Goal: Communication & Community: Answer question/provide support

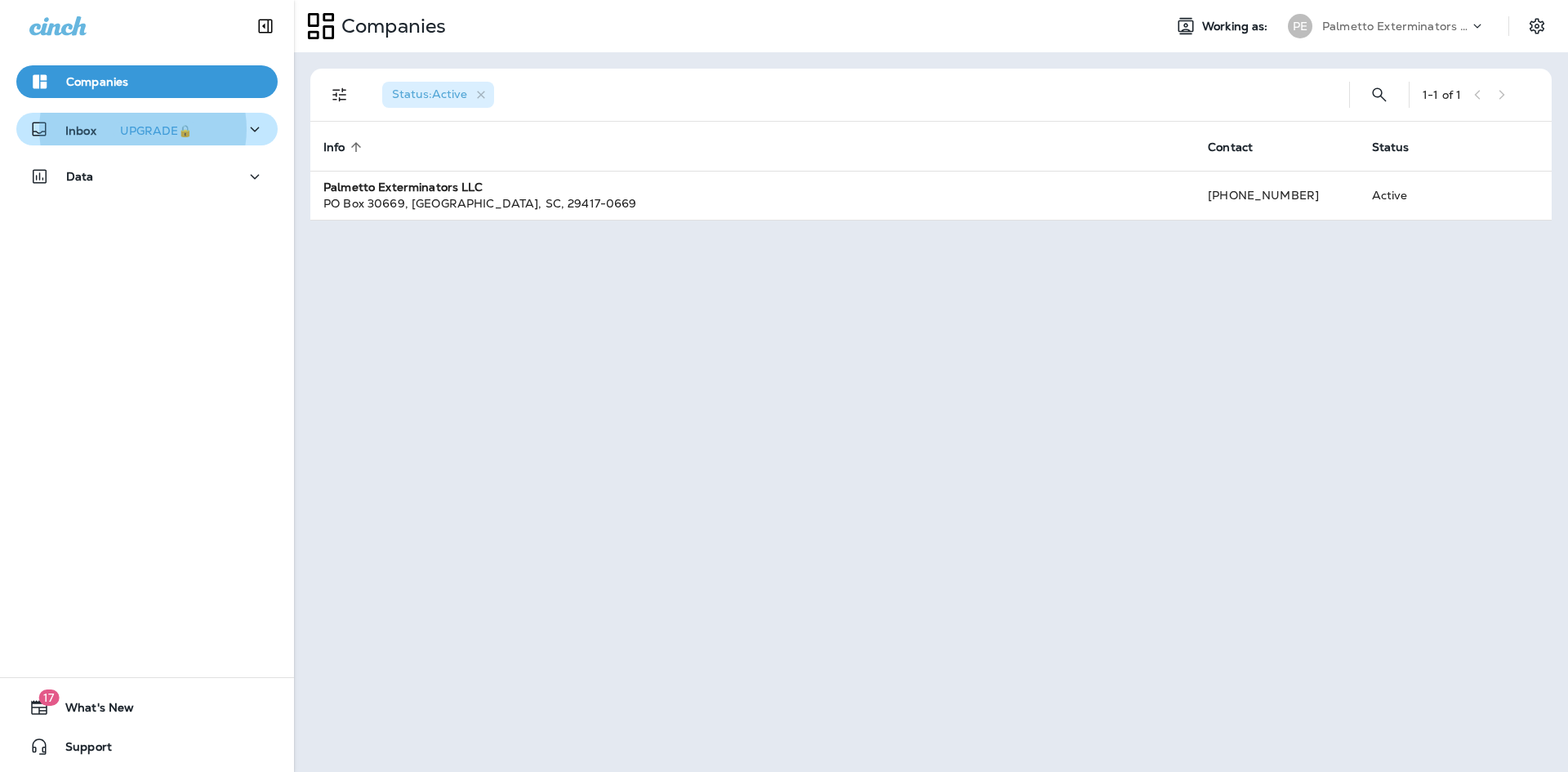
click at [220, 139] on div "Inbox UPGRADE🔒" at bounding box center [147, 129] width 236 height 20
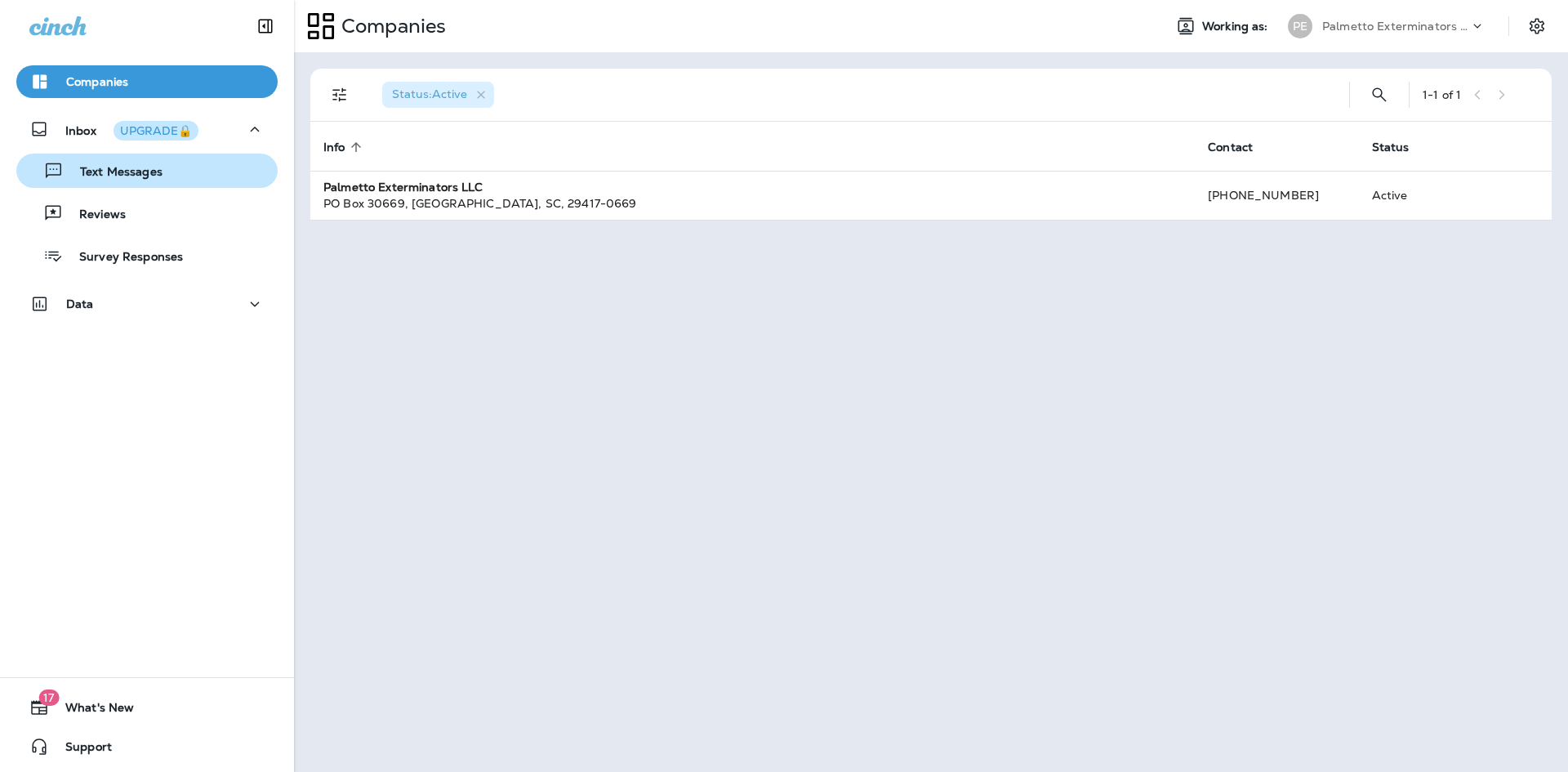
click at [185, 176] on div "Text Messages" at bounding box center [147, 171] width 248 height 25
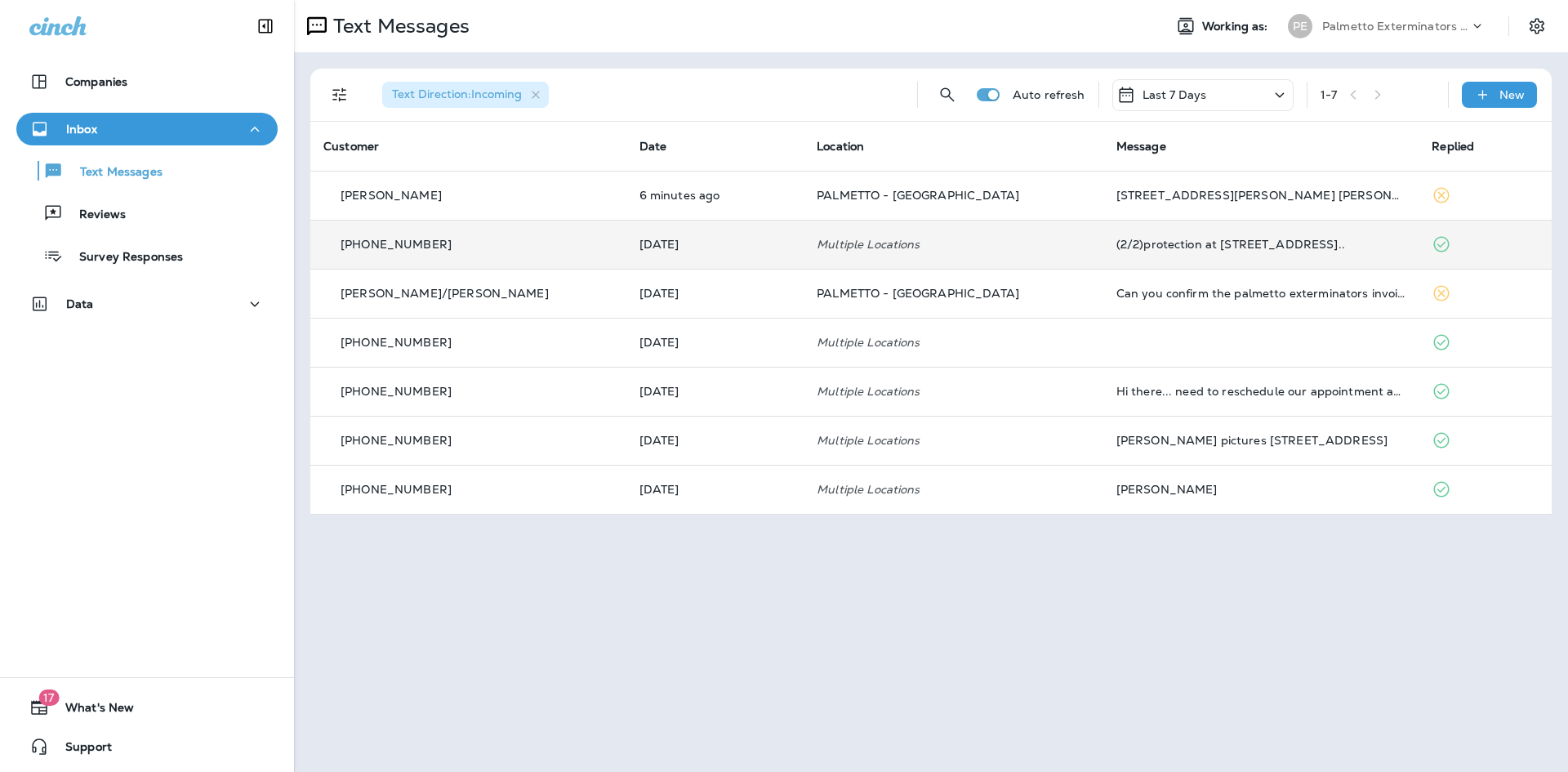
click at [1244, 251] on td "(2/2)protection at [STREET_ADDRESS].." at bounding box center [1261, 244] width 316 height 49
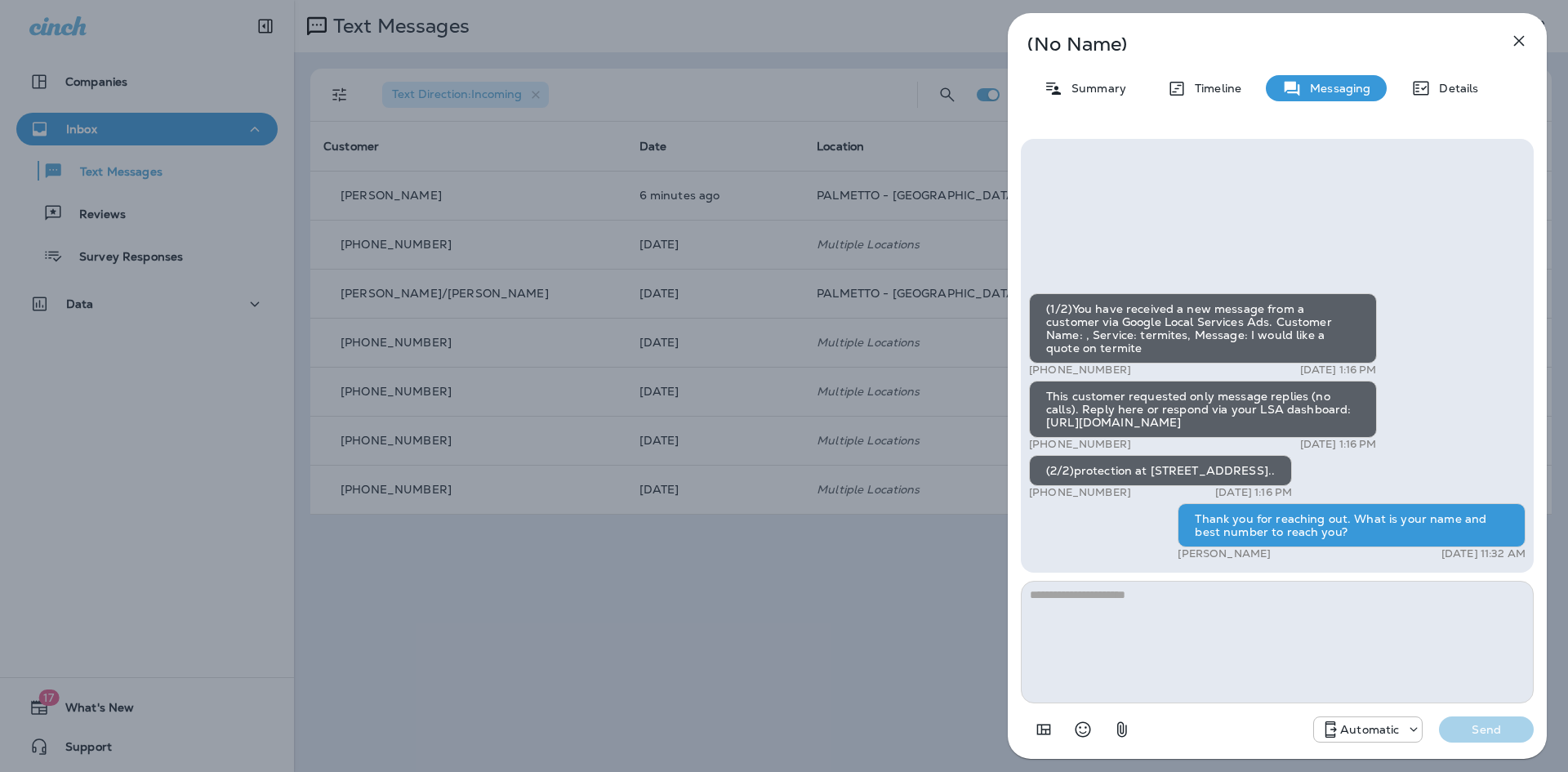
click at [1514, 38] on icon "button" at bounding box center [1519, 40] width 19 height 19
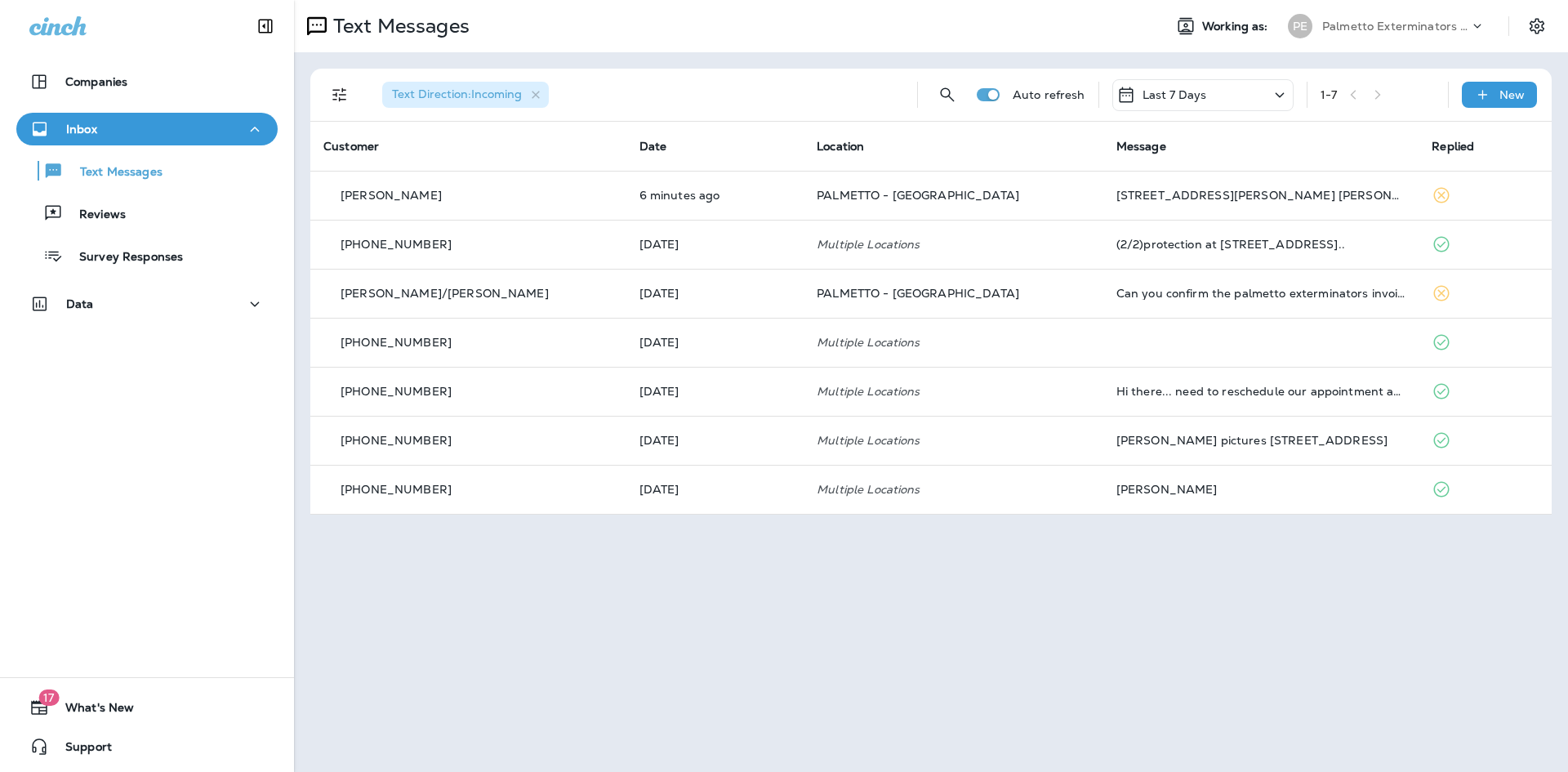
click at [1474, 20] on icon at bounding box center [1477, 27] width 16 height 17
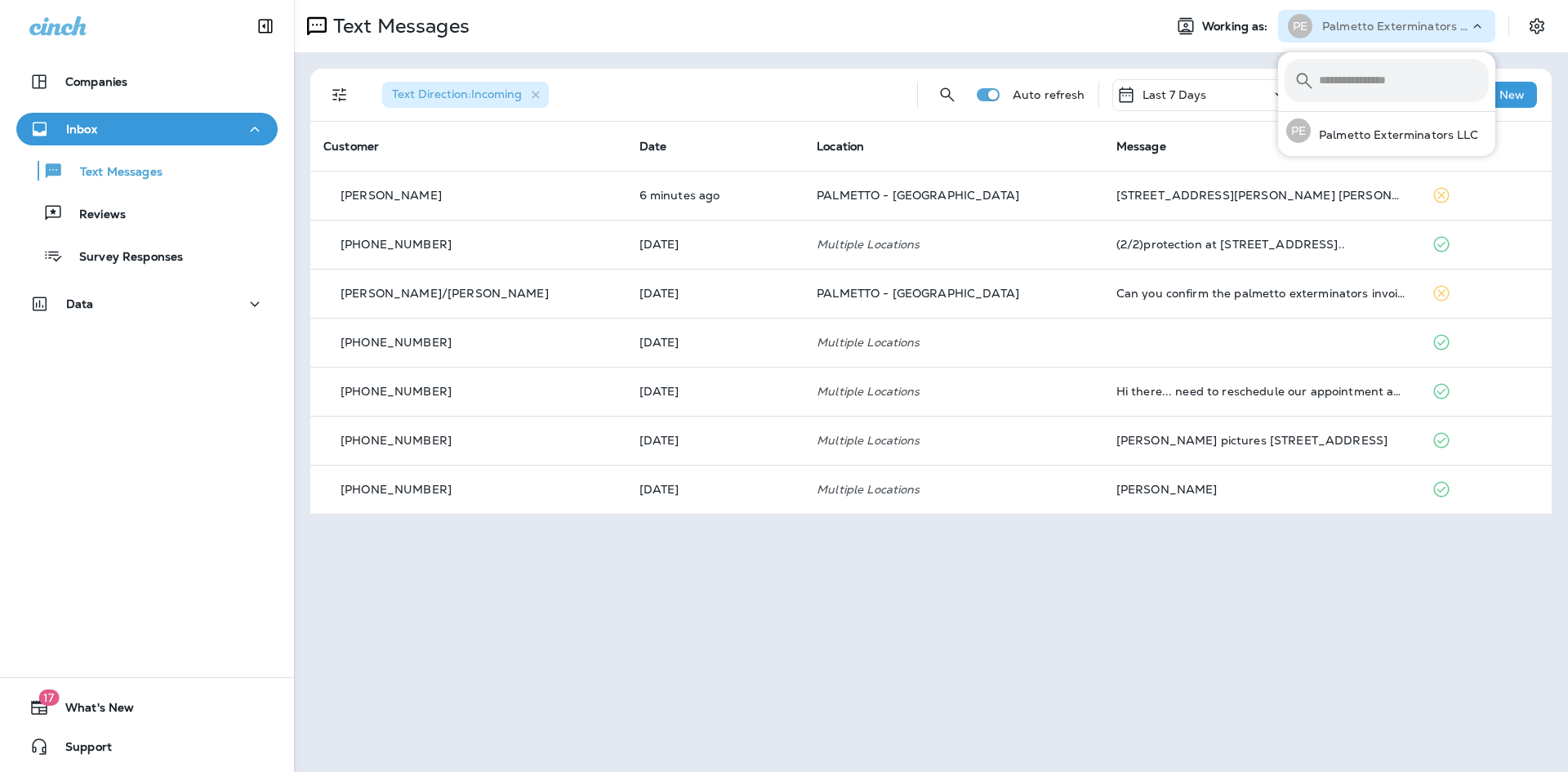
click at [1471, 26] on icon at bounding box center [1477, 27] width 16 height 17
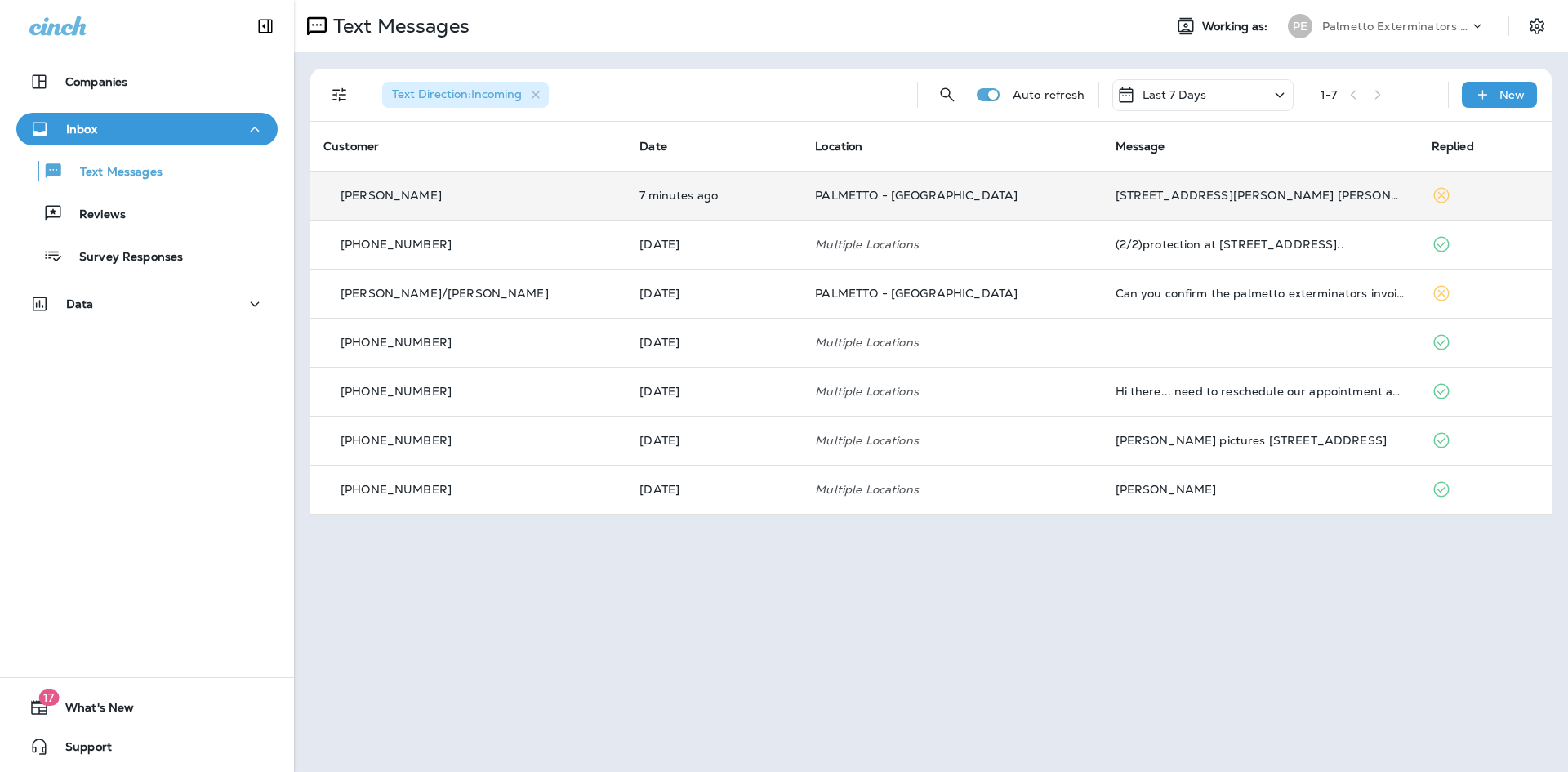
click at [1277, 193] on div "[STREET_ADDRESS][PERSON_NAME] [PERSON_NAME]" at bounding box center [1260, 195] width 290 height 13
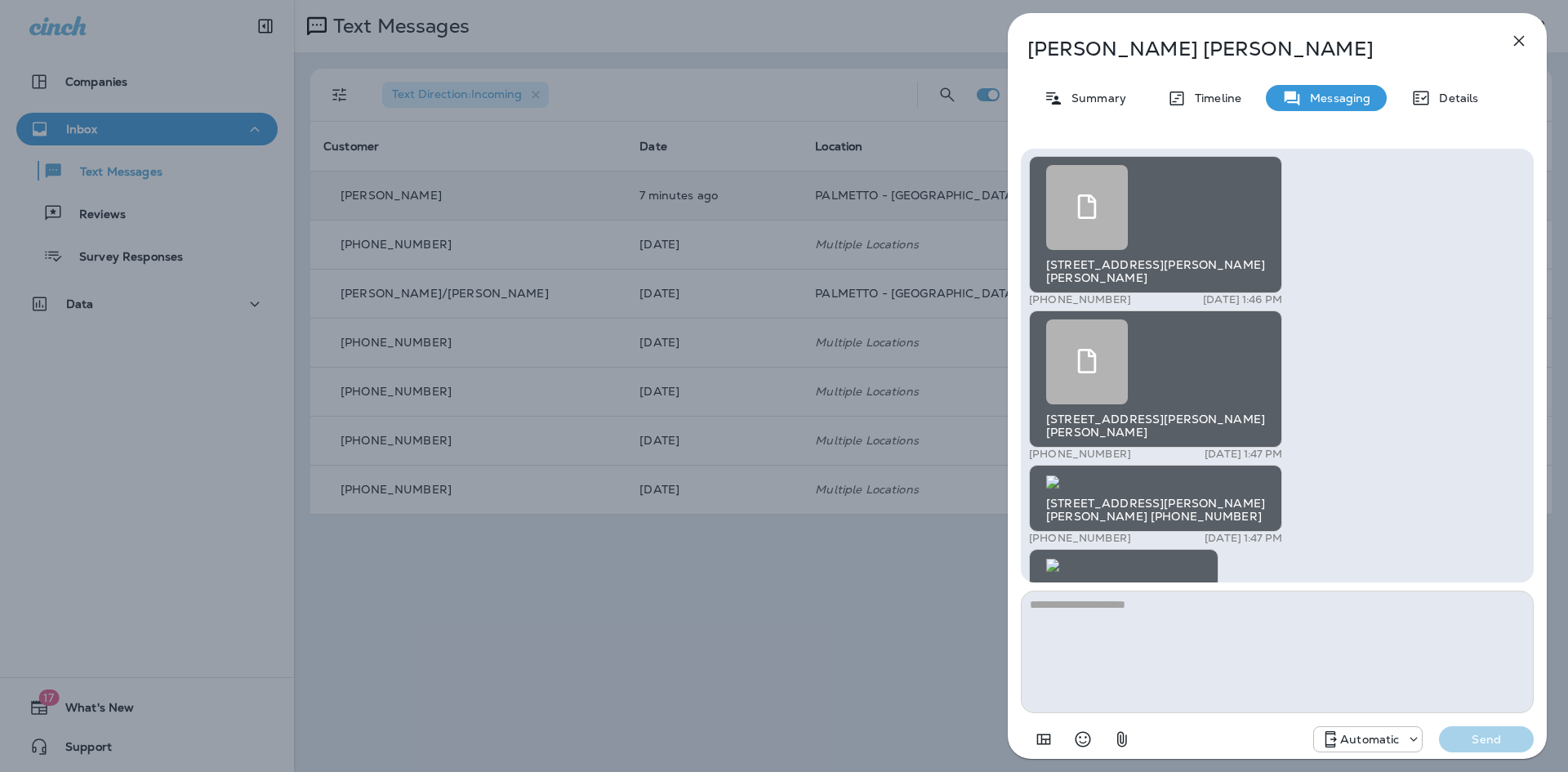
scroll to position [-326, 0]
click at [1059, 617] on img at bounding box center [1053, 623] width 13 height 13
click at [1085, 212] on icon at bounding box center [1087, 206] width 25 height 25
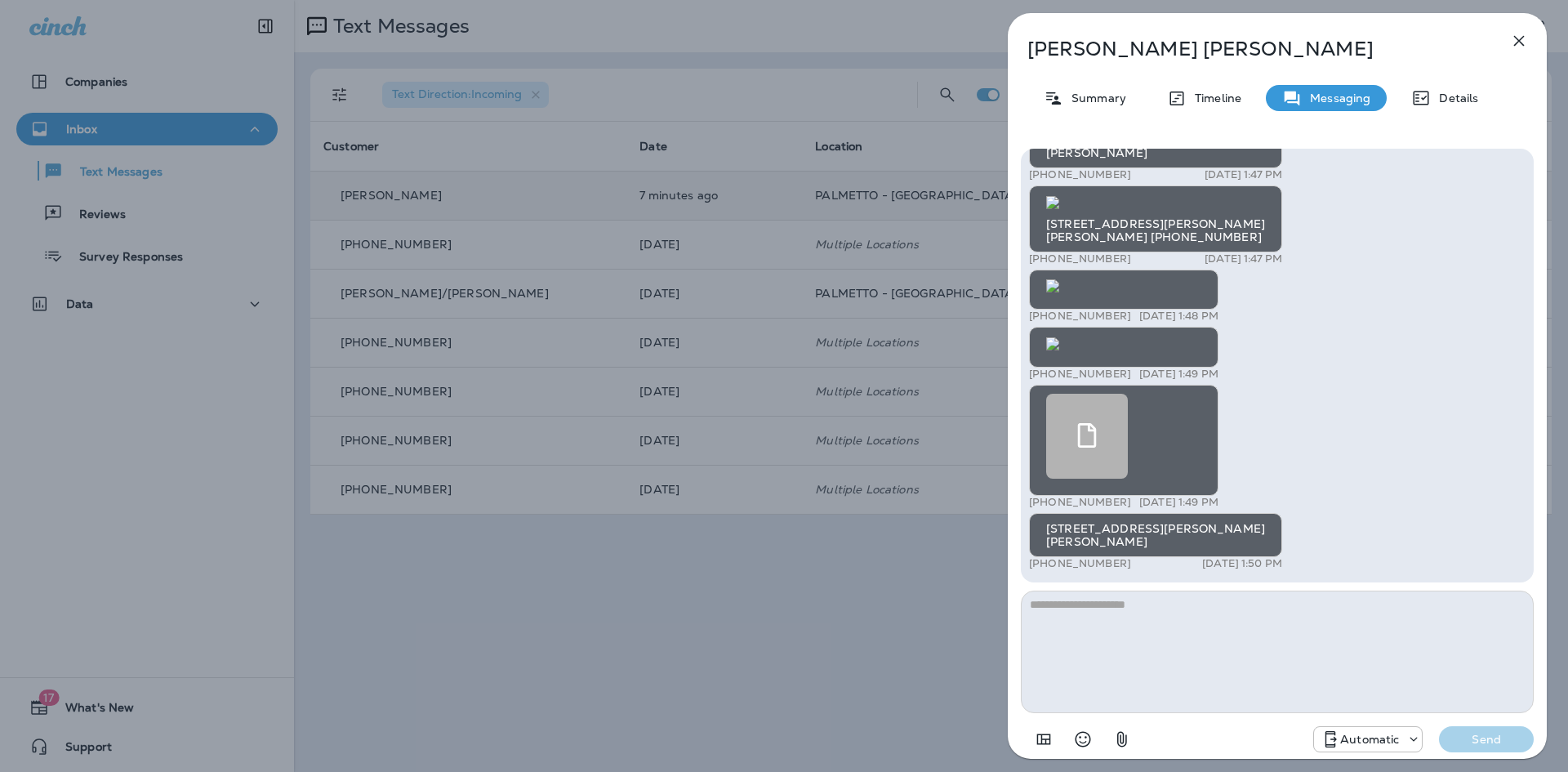
click at [1077, 405] on div at bounding box center [1087, 436] width 82 height 85
click at [1175, 643] on textarea at bounding box center [1277, 652] width 513 height 123
click at [1515, 35] on icon "button" at bounding box center [1519, 40] width 19 height 19
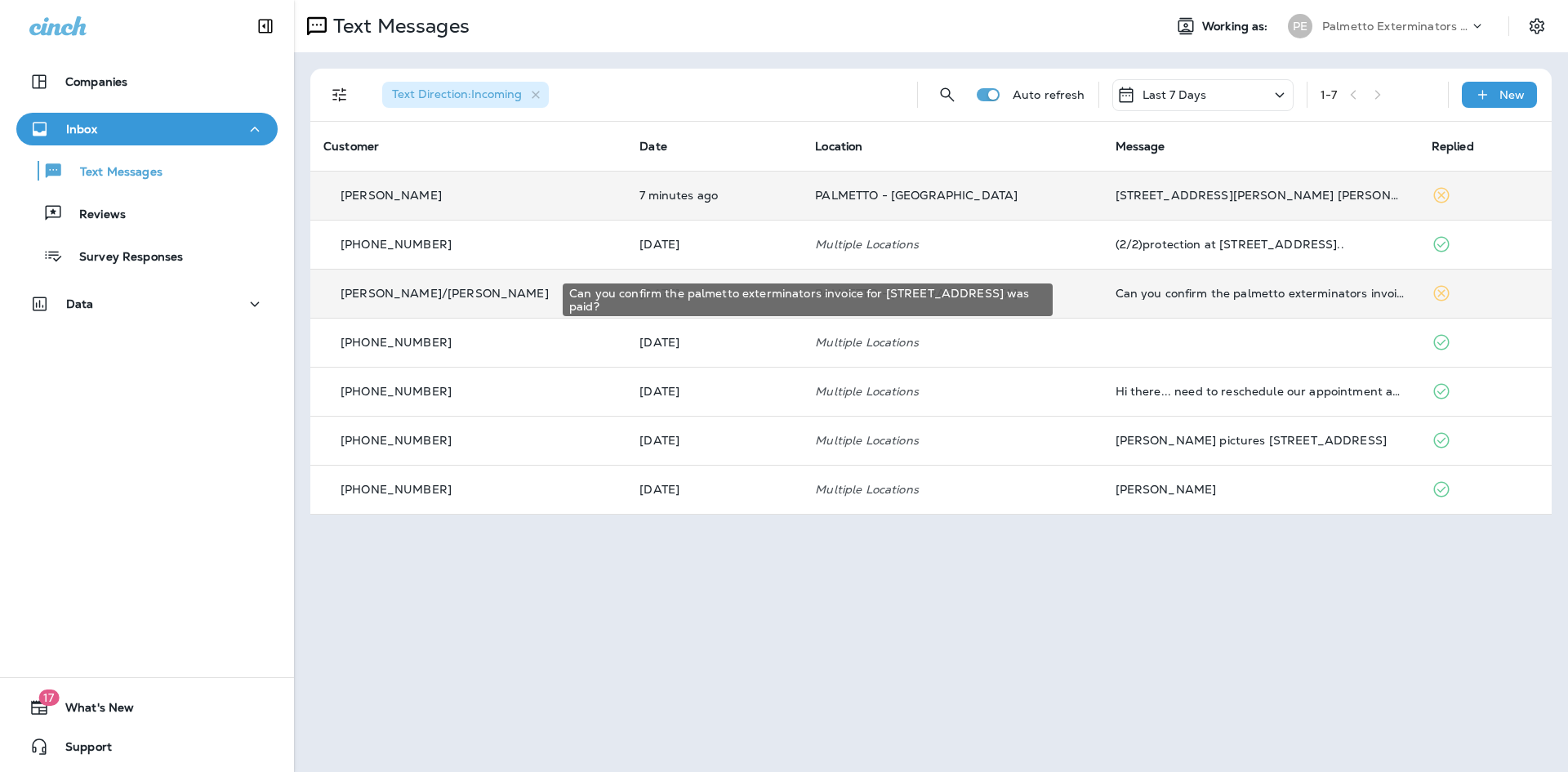
click at [1225, 295] on div "Can you confirm the palmetto exterminators invoice for [STREET_ADDRESS] was pai…" at bounding box center [1260, 293] width 290 height 13
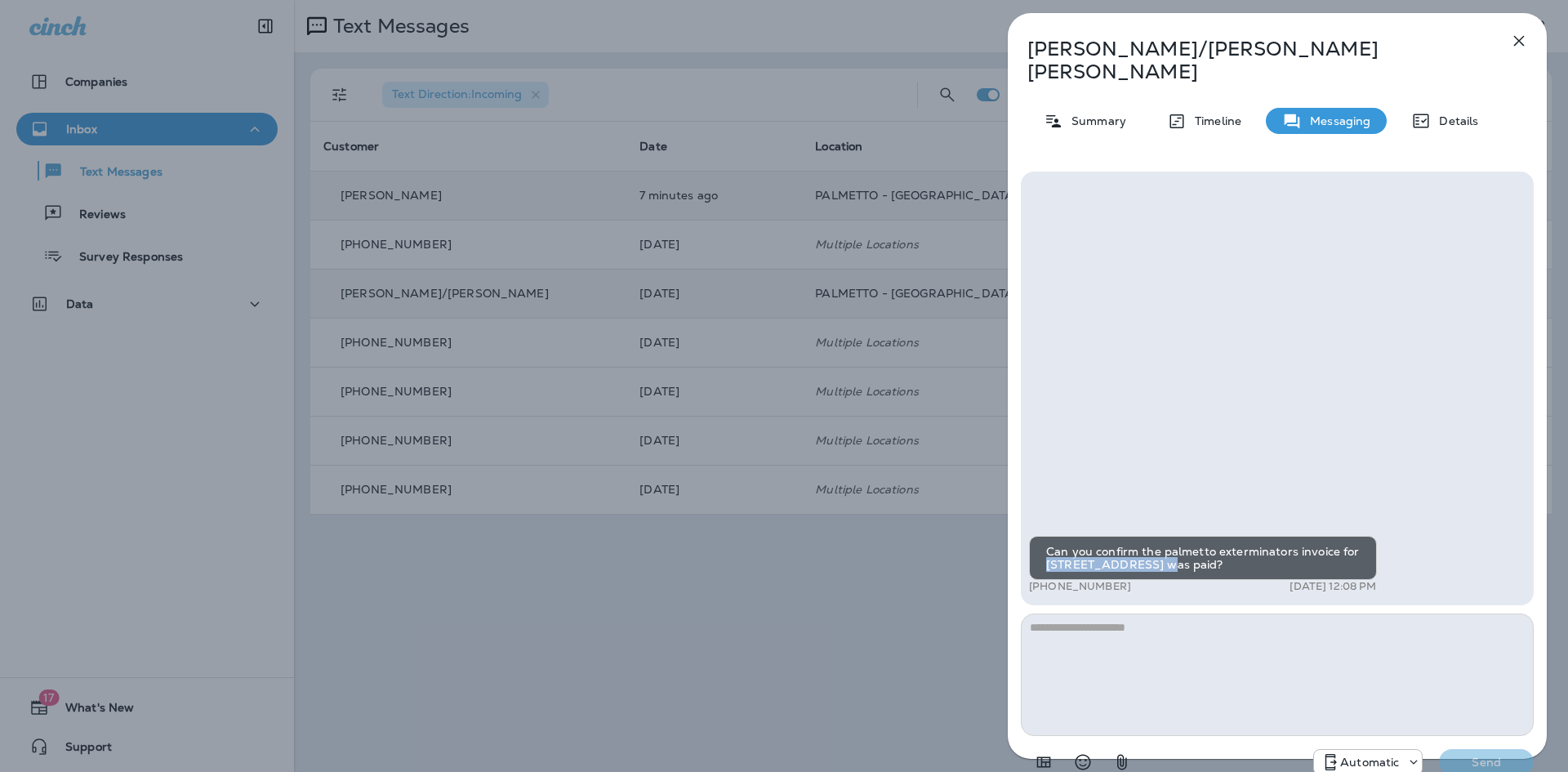
drag, startPoint x: 1148, startPoint y: 548, endPoint x: 1080, endPoint y: 558, distance: 68.7
click at [1026, 549] on div "Can you confirm the palmetto exterminators invoice for [STREET_ADDRESS] was pai…" at bounding box center [1277, 388] width 513 height 434
copy div "[STREET_ADDRESS]"
click at [1158, 656] on textarea at bounding box center [1277, 675] width 513 height 123
type textarea "**********"
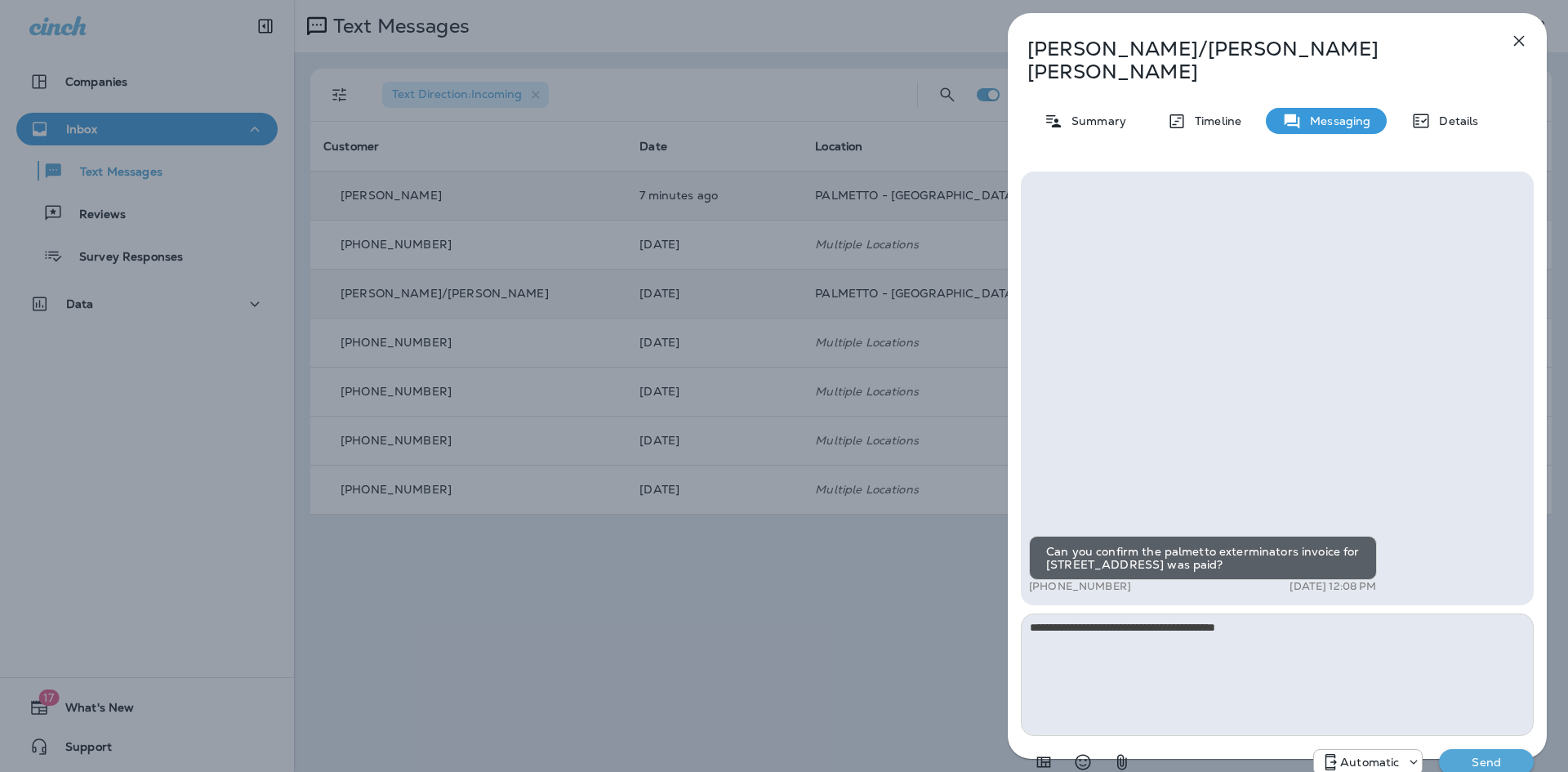
click at [1491, 755] on p "Send" at bounding box center [1486, 762] width 69 height 15
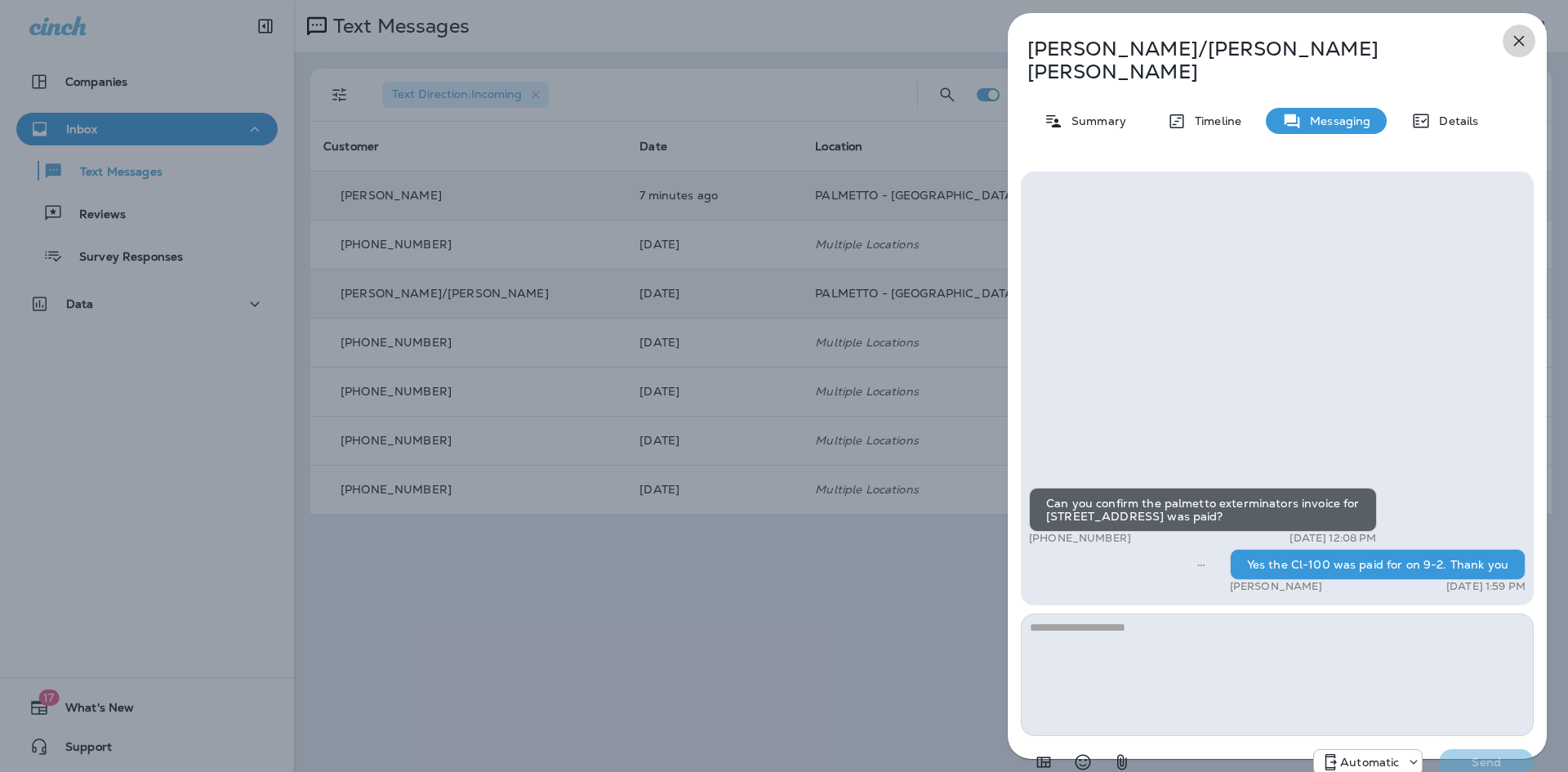
click at [1520, 39] on icon "button" at bounding box center [1519, 41] width 11 height 11
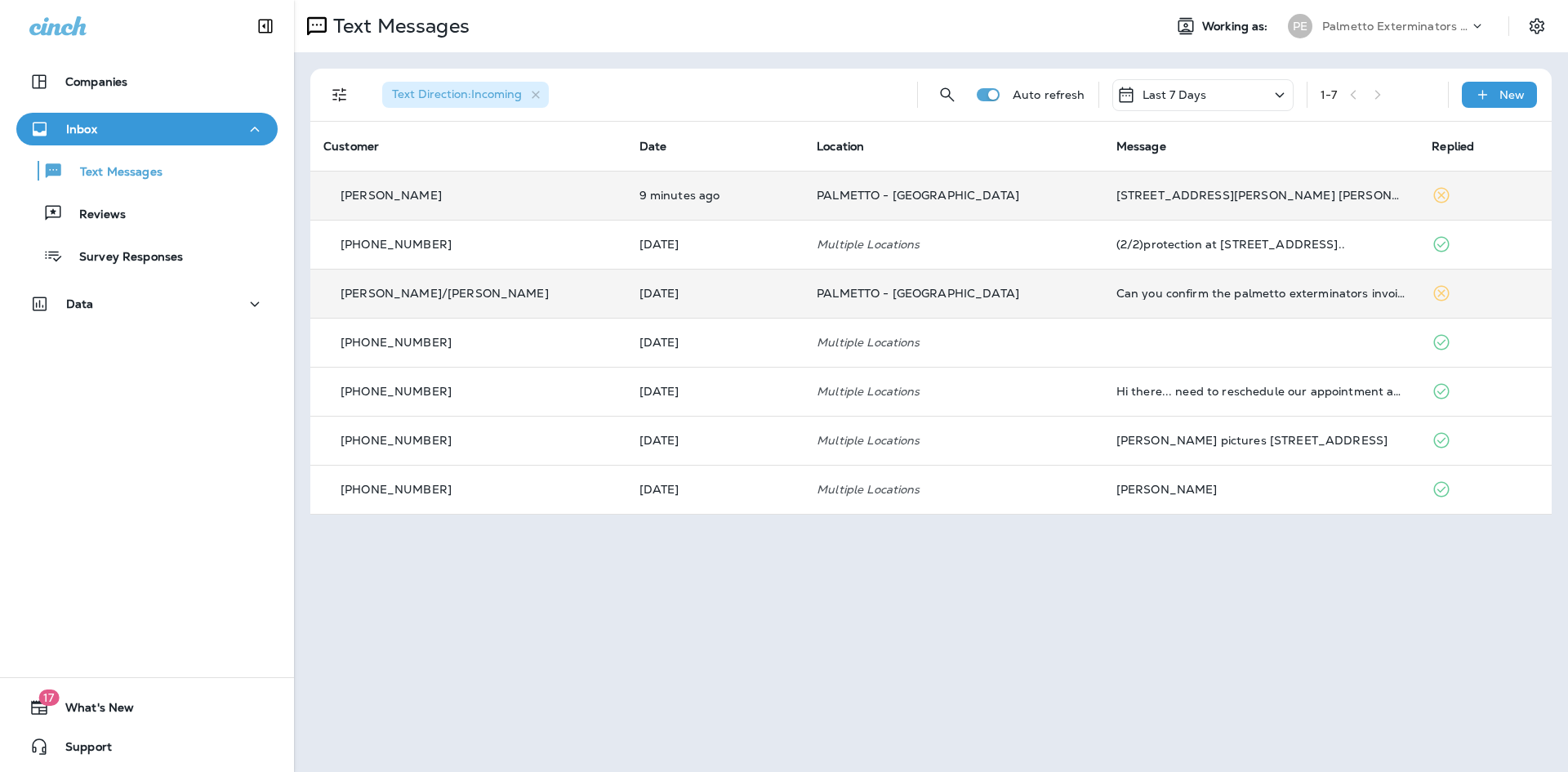
click at [1166, 195] on div "[STREET_ADDRESS][PERSON_NAME] [PERSON_NAME]" at bounding box center [1261, 195] width 290 height 13
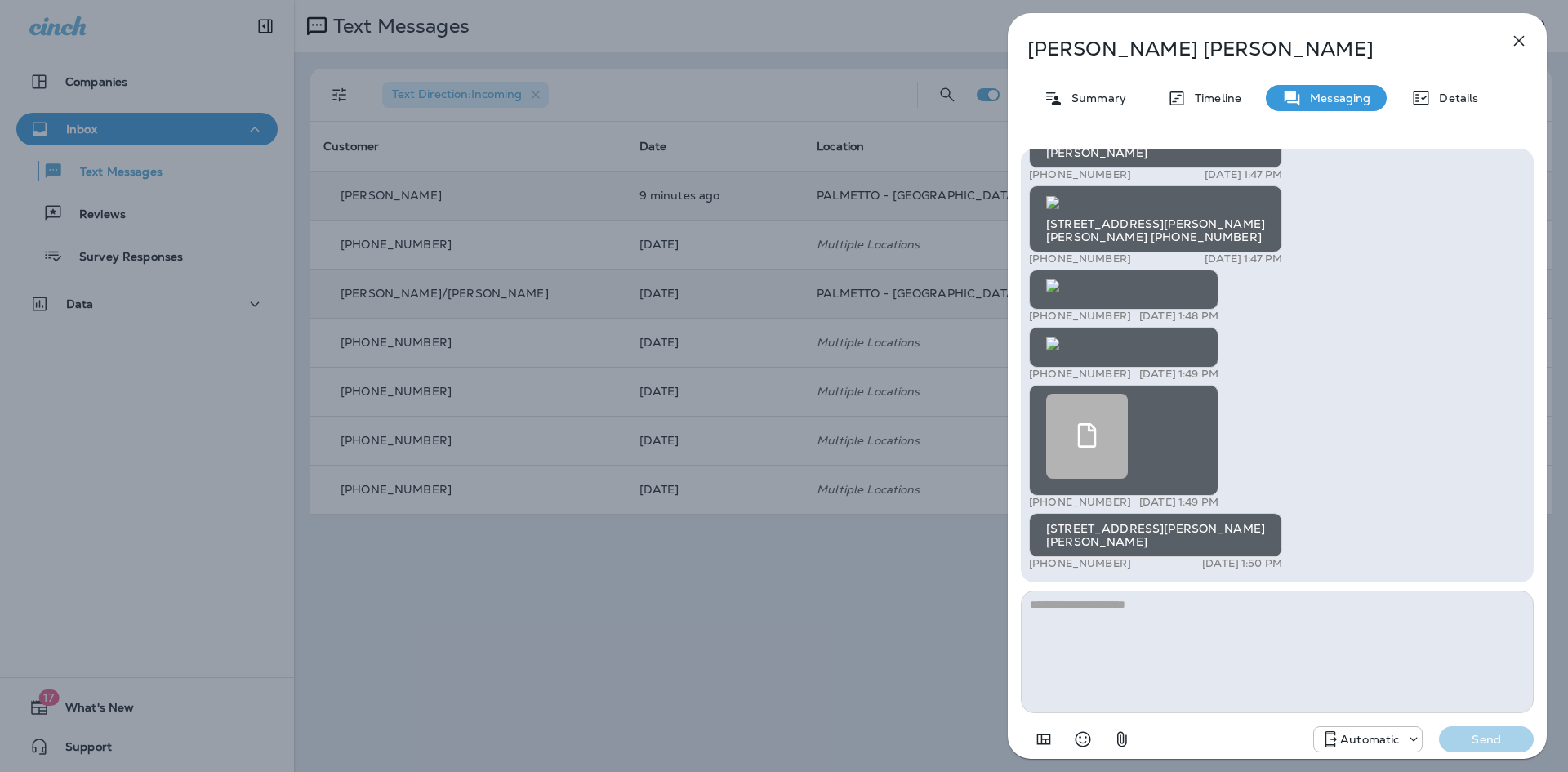
click at [1141, 637] on textarea at bounding box center [1277, 652] width 513 height 123
click at [1142, 622] on textarea at bounding box center [1277, 652] width 513 height 123
drag, startPoint x: 1182, startPoint y: 517, endPoint x: 1046, endPoint y: 522, distance: 136.1
click at [1046, 522] on div "[STREET_ADDRESS][PERSON_NAME] [PERSON_NAME]" at bounding box center [1156, 535] width 253 height 44
copy div "3589 [PERSON_NAME]"
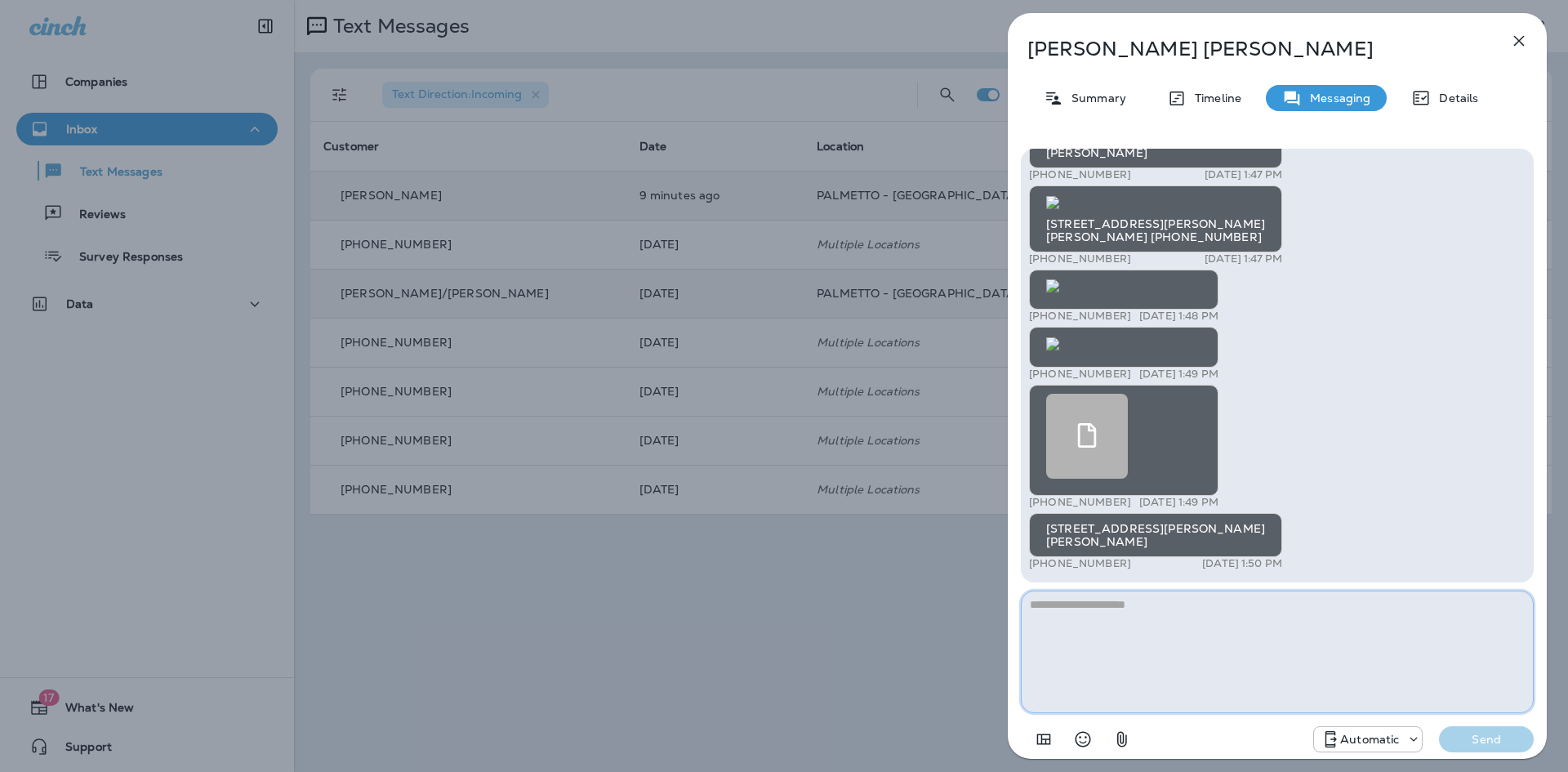
click at [1223, 679] on textarea at bounding box center [1277, 652] width 513 height 123
type textarea "**********"
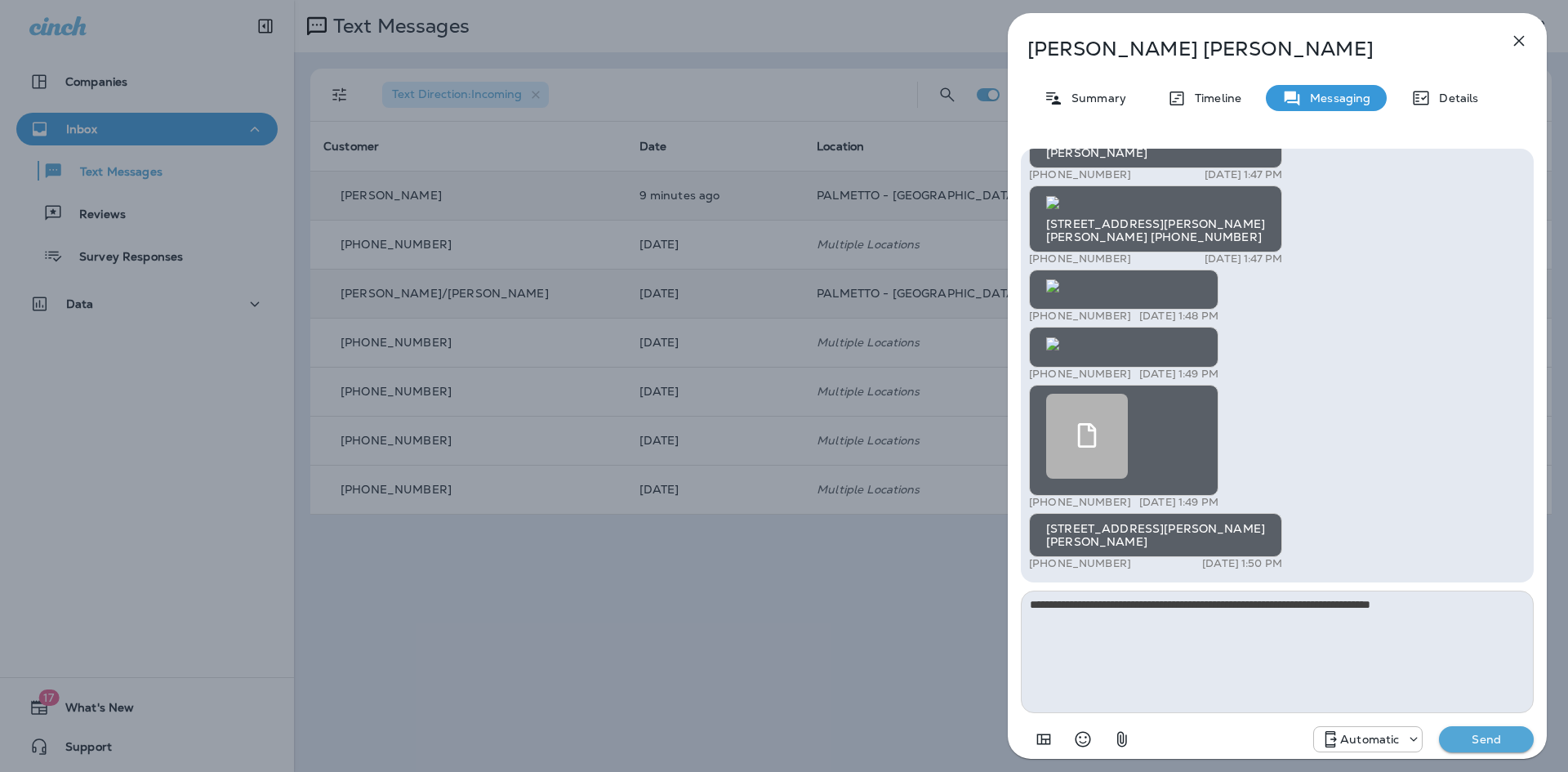
click at [1473, 739] on p "Send" at bounding box center [1486, 740] width 69 height 15
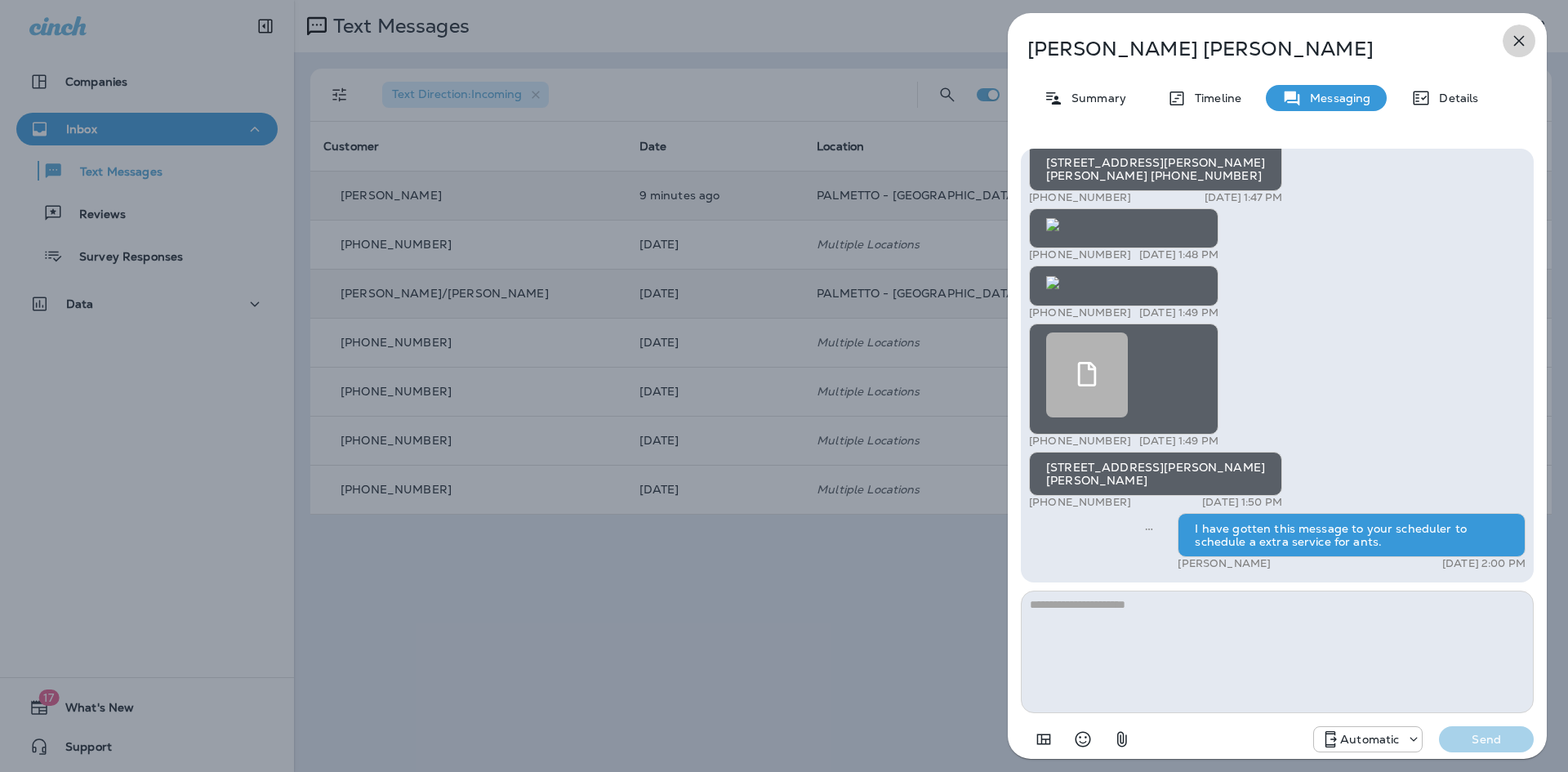
click at [1511, 39] on icon "button" at bounding box center [1519, 40] width 19 height 19
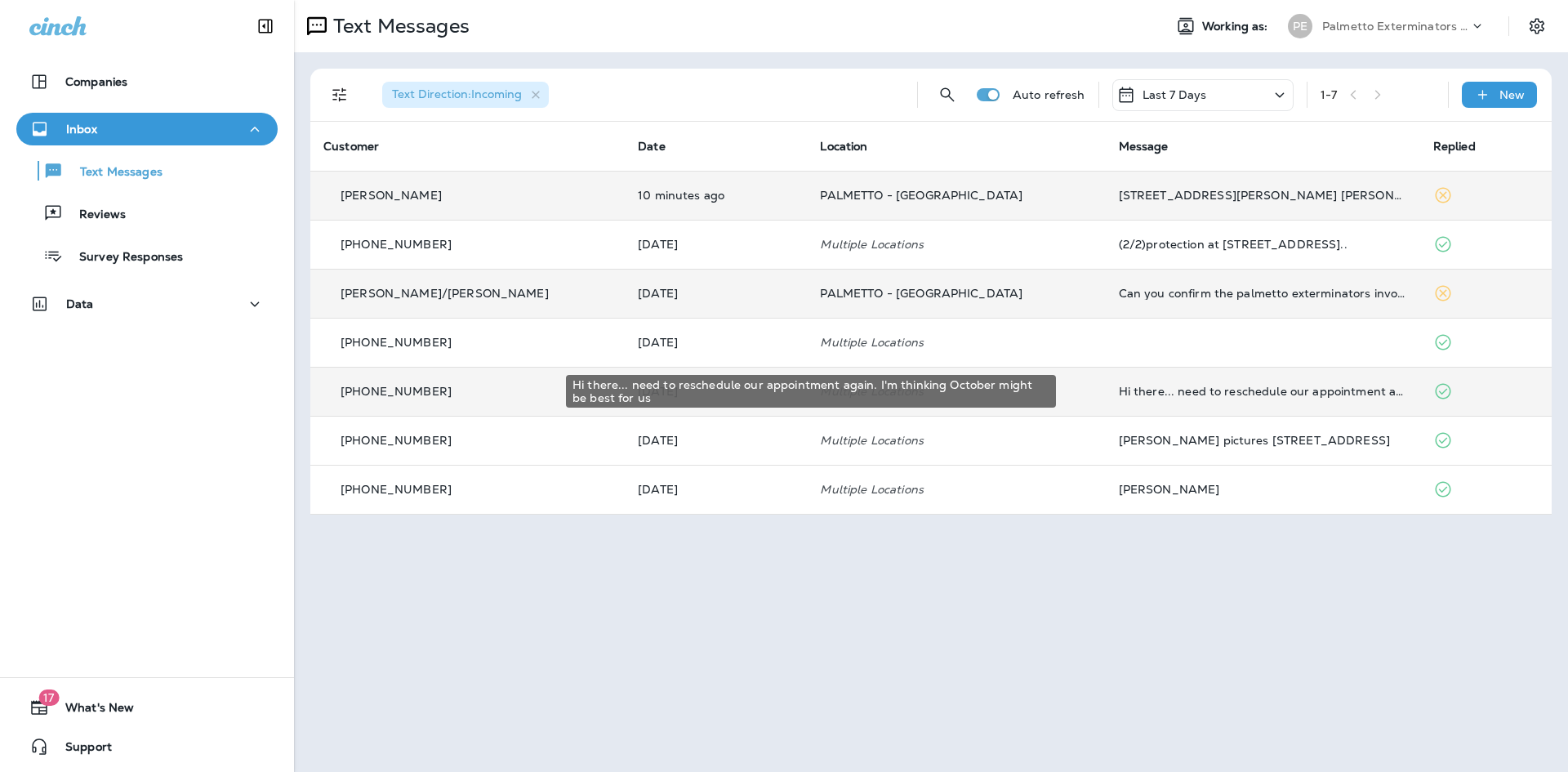
click at [1222, 393] on div "Hi there... need to reschedule our appointment again. I'm thinking October migh…" at bounding box center [1263, 392] width 289 height 13
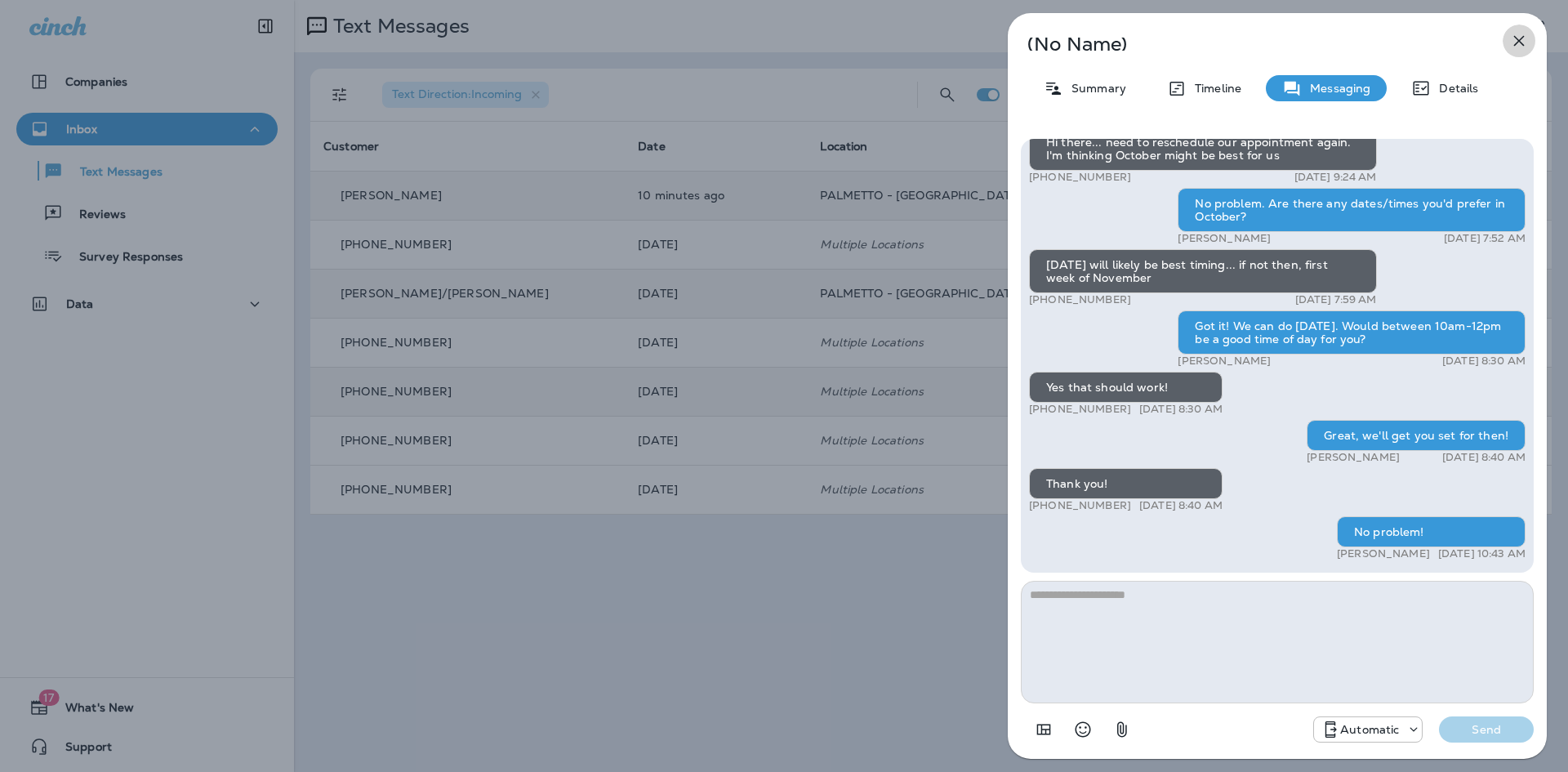
click at [1524, 41] on icon "button" at bounding box center [1519, 40] width 19 height 19
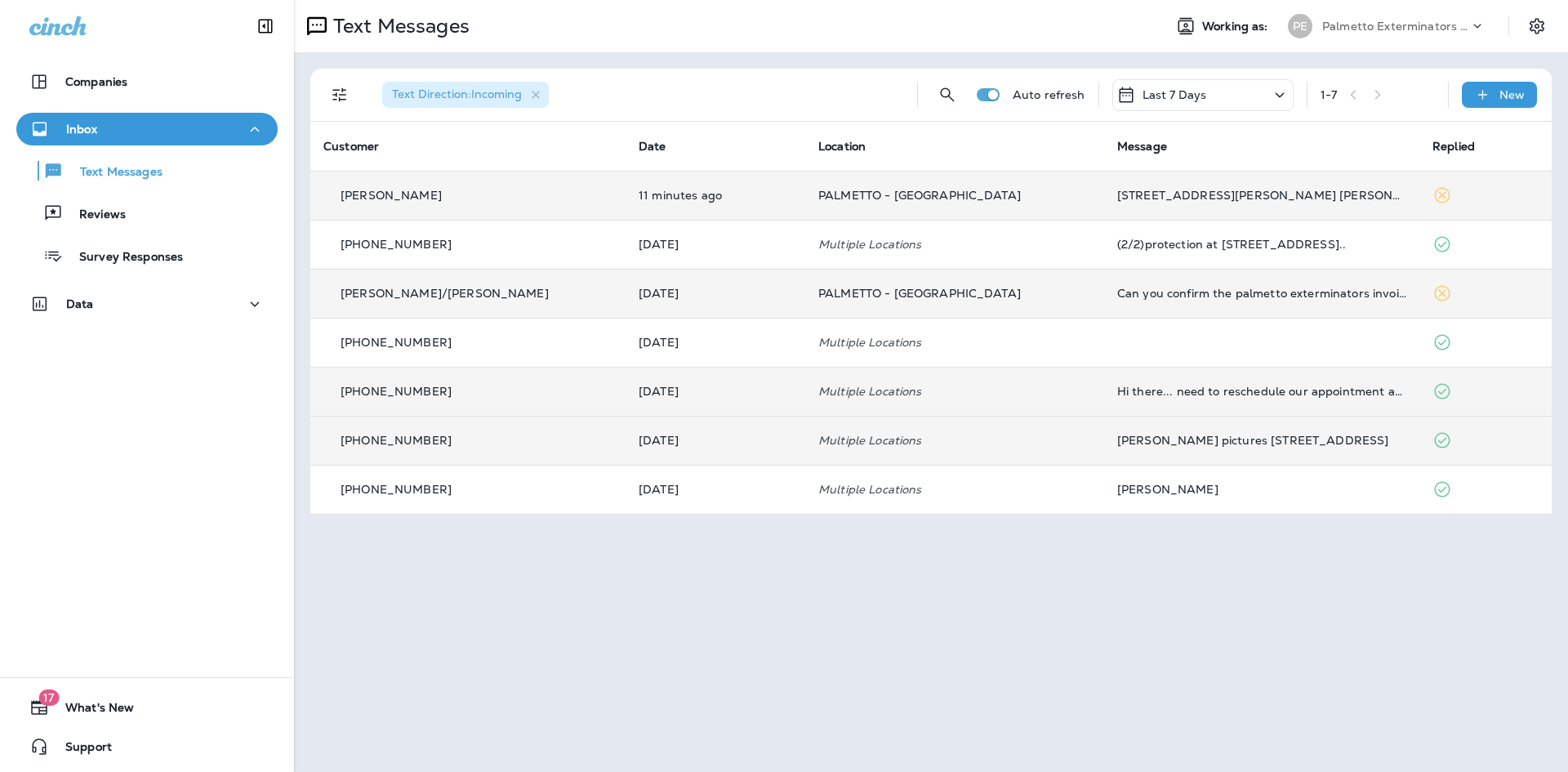
click at [1175, 435] on div "[PERSON_NAME] pictures [STREET_ADDRESS]" at bounding box center [1261, 440] width 289 height 13
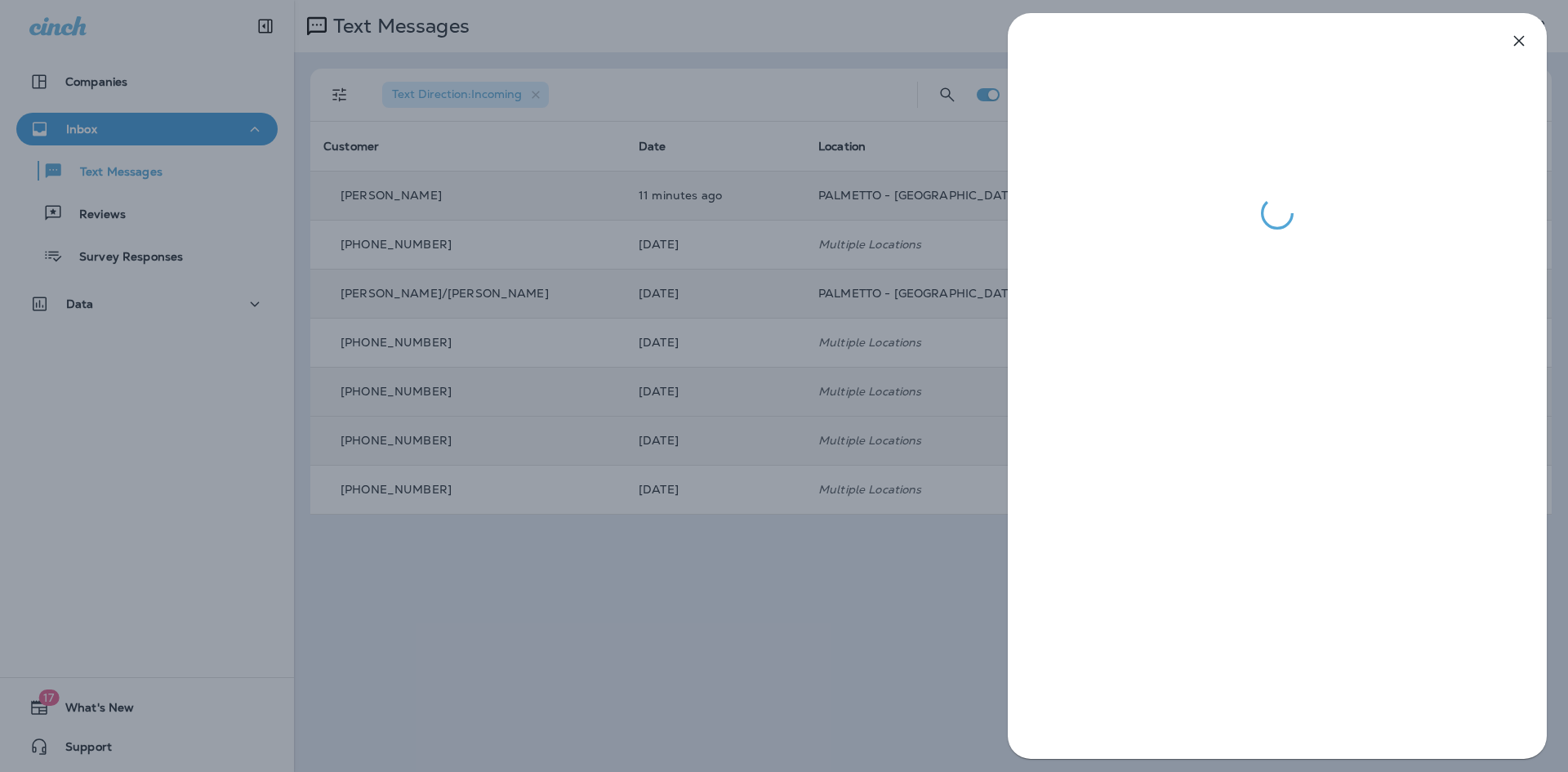
click at [1519, 48] on icon "button" at bounding box center [1519, 40] width 19 height 19
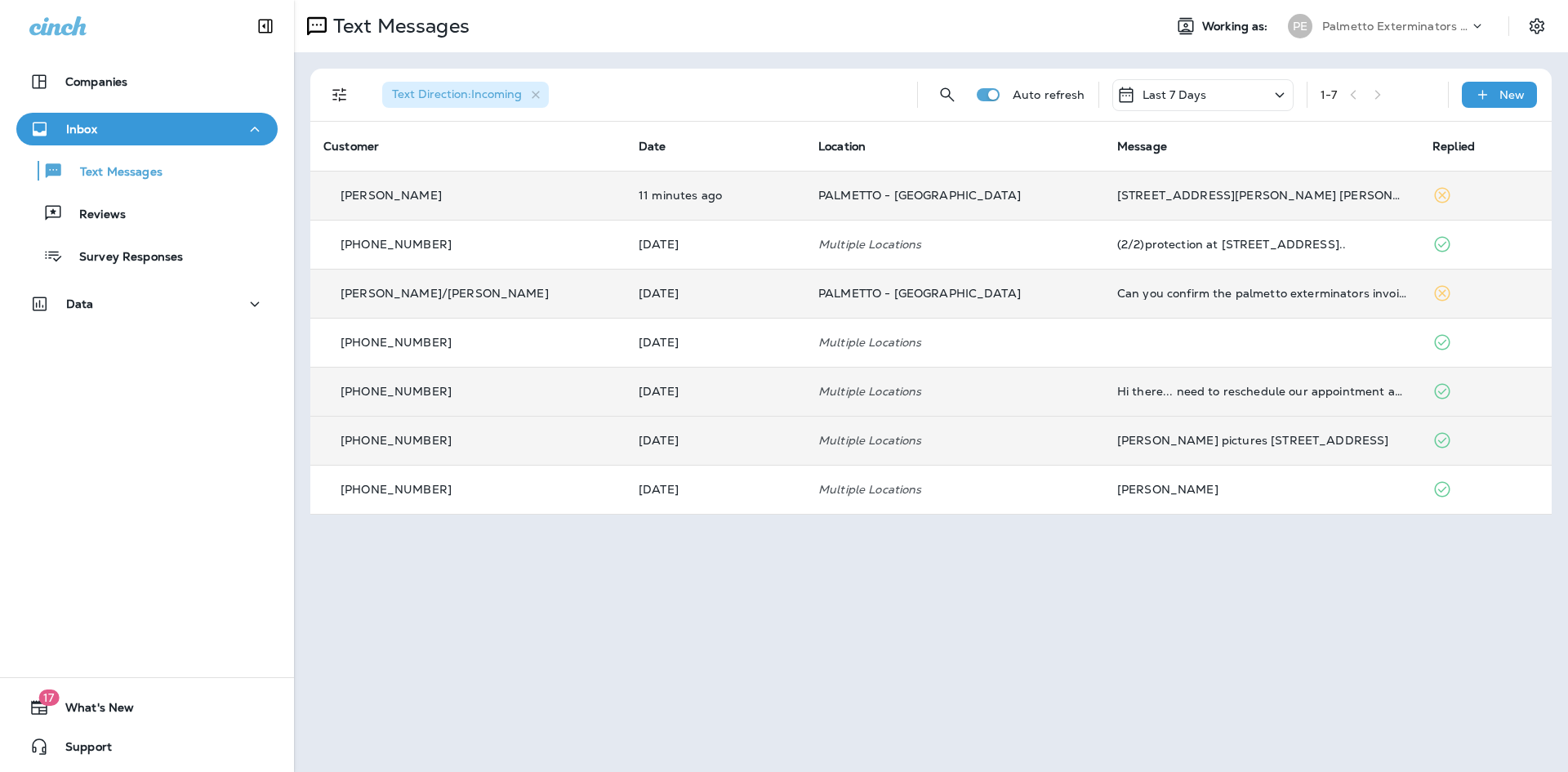
click at [1138, 202] on td "[STREET_ADDRESS][PERSON_NAME] [PERSON_NAME]" at bounding box center [1262, 194] width 315 height 49
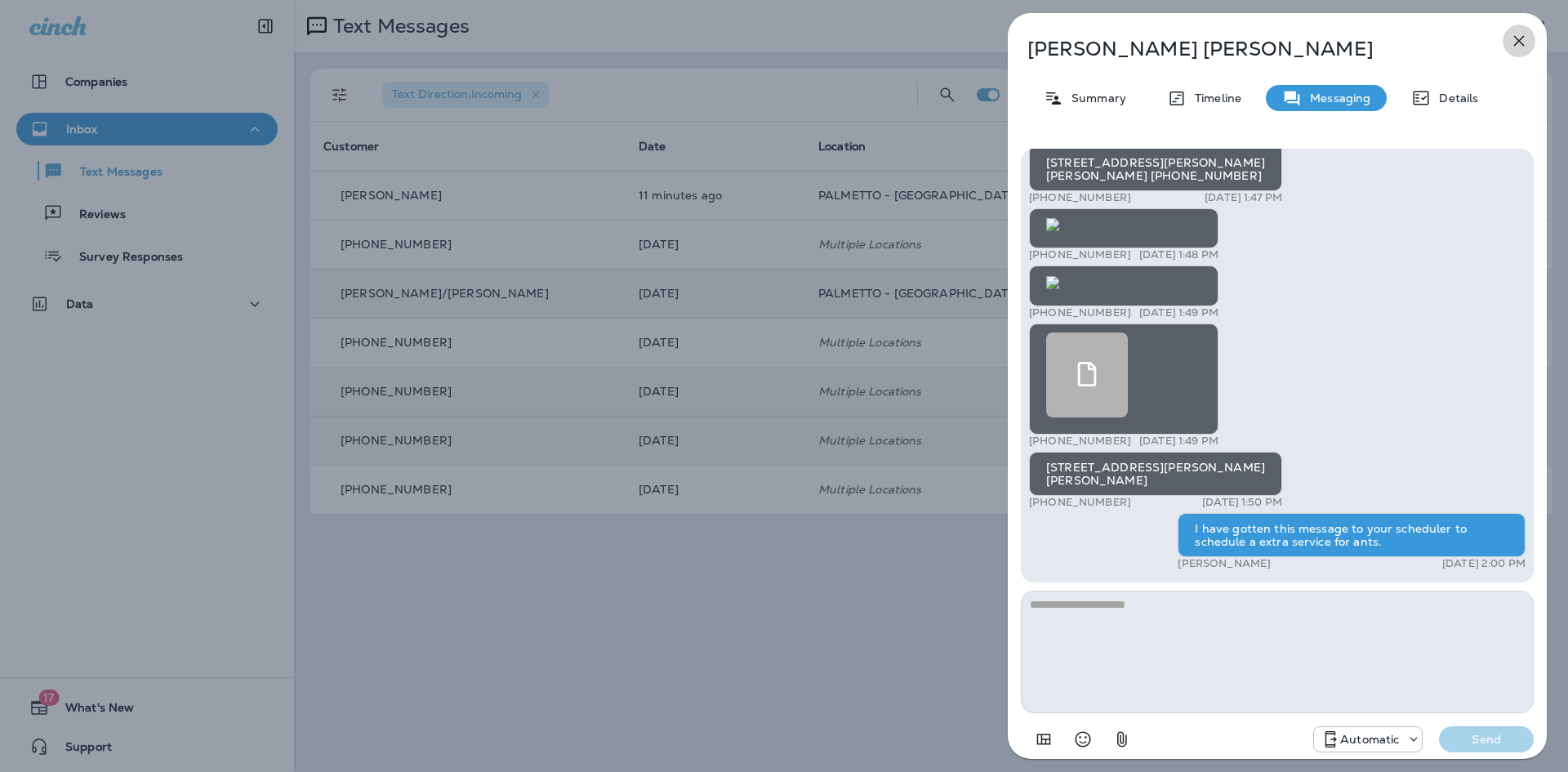
click at [1515, 38] on icon "button" at bounding box center [1519, 41] width 11 height 11
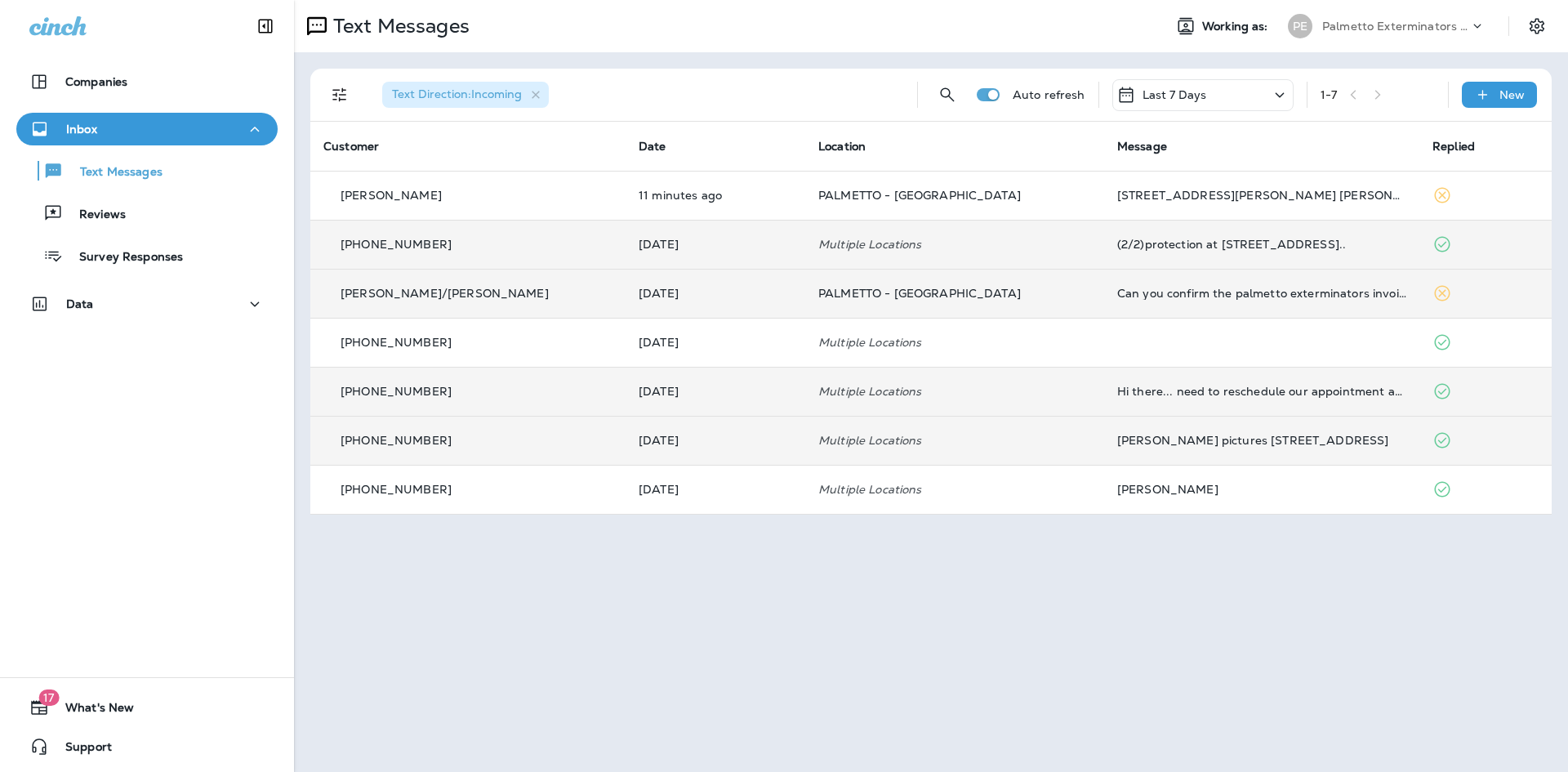
click at [1220, 240] on div "(2/2)protection at [STREET_ADDRESS].." at bounding box center [1261, 244] width 289 height 13
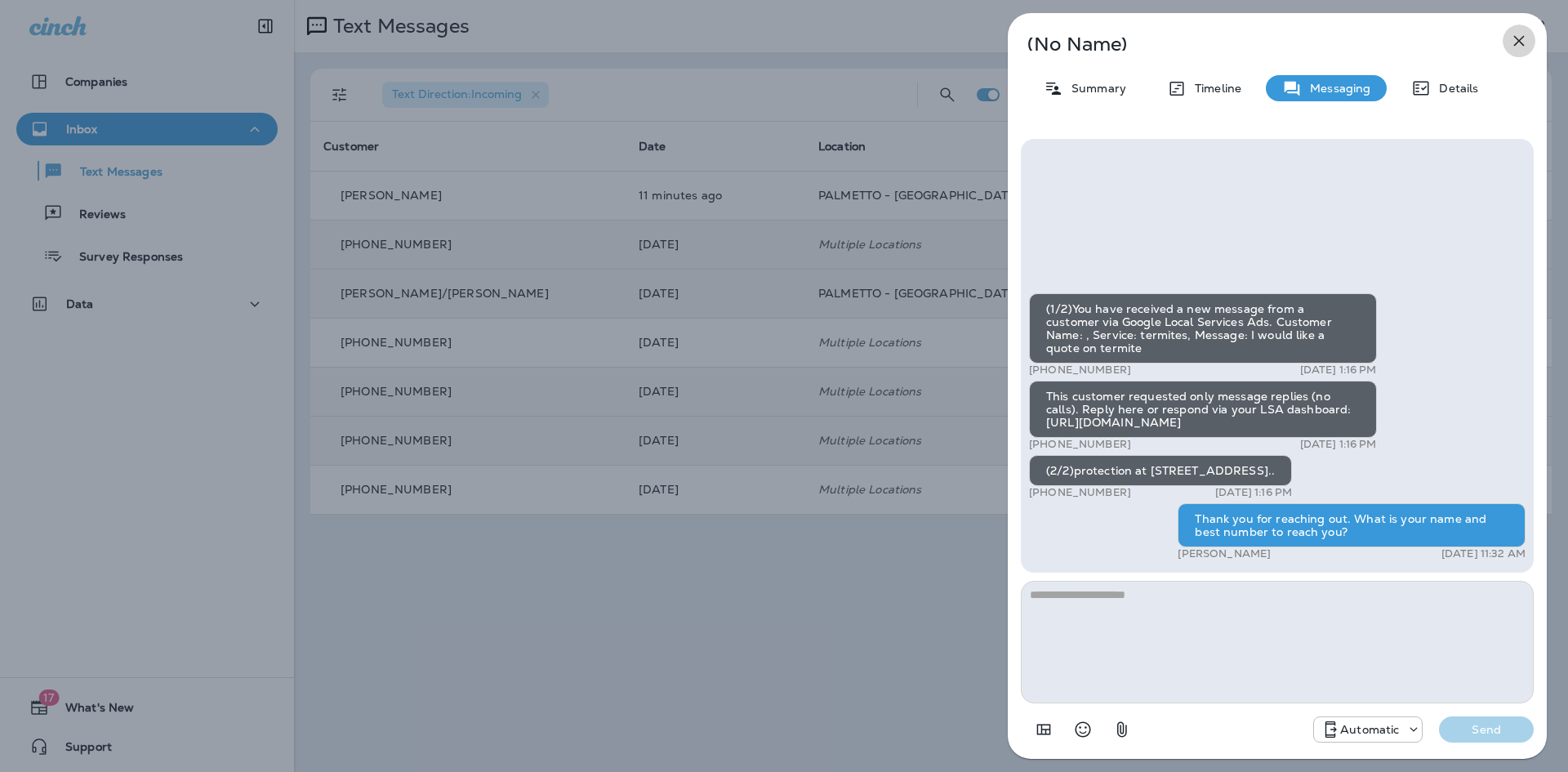
click at [1519, 42] on icon "button" at bounding box center [1519, 40] width 19 height 19
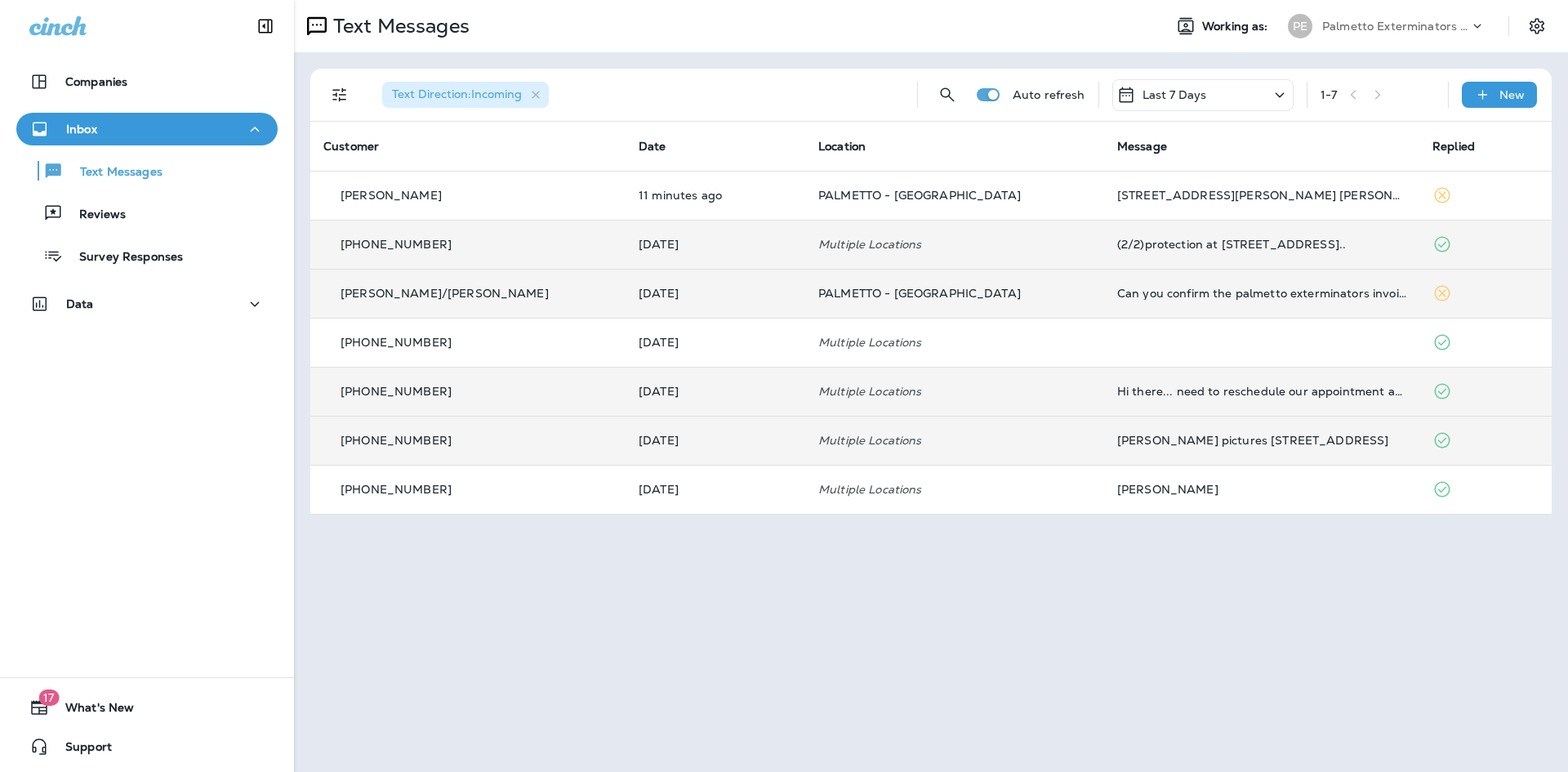
click at [1181, 432] on td "[PERSON_NAME] pictures [STREET_ADDRESS]" at bounding box center [1262, 440] width 315 height 49
click at [1181, 432] on div at bounding box center [1359, 386] width 539 height 746
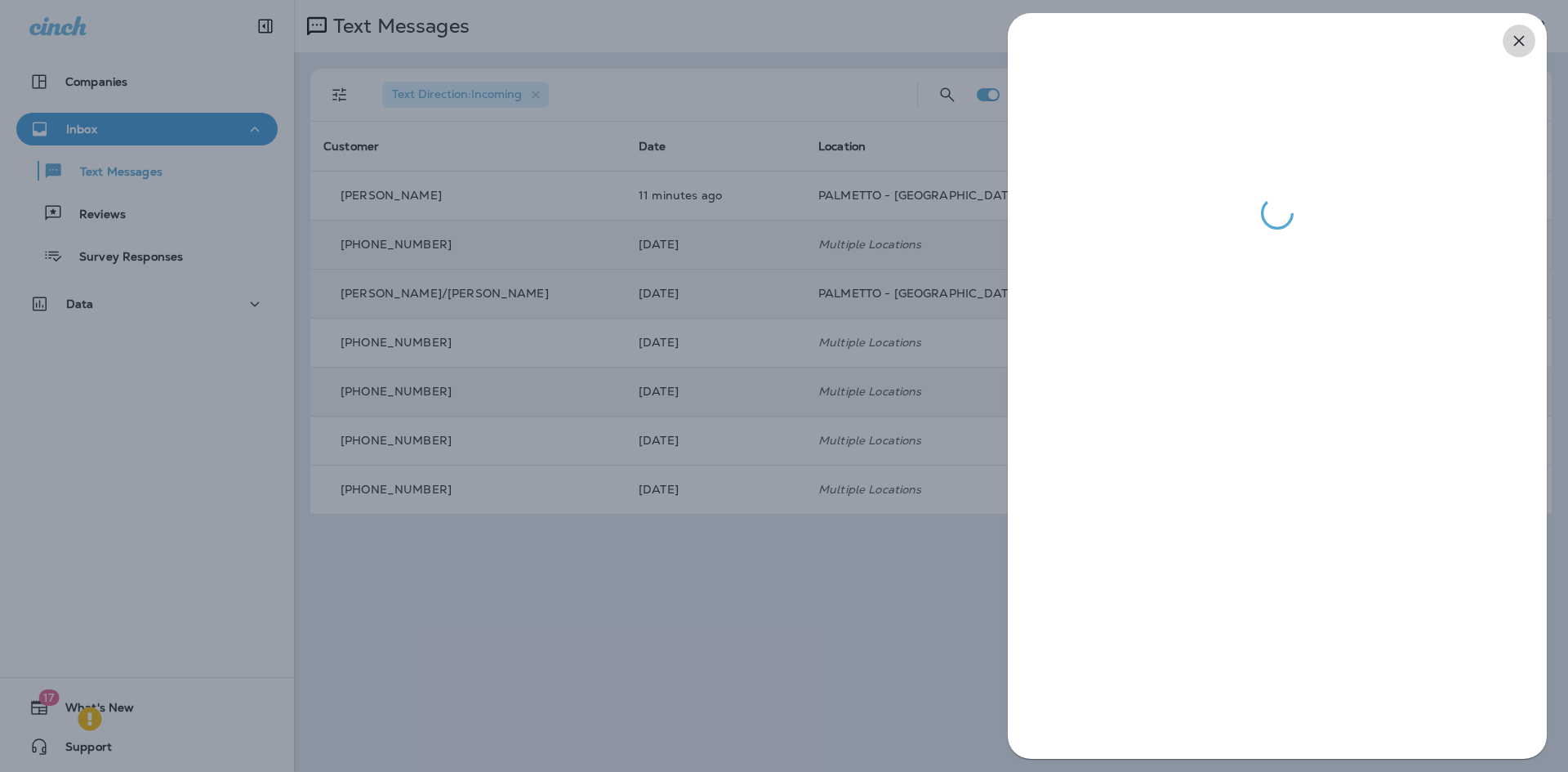
click at [1516, 49] on icon "button" at bounding box center [1519, 40] width 19 height 19
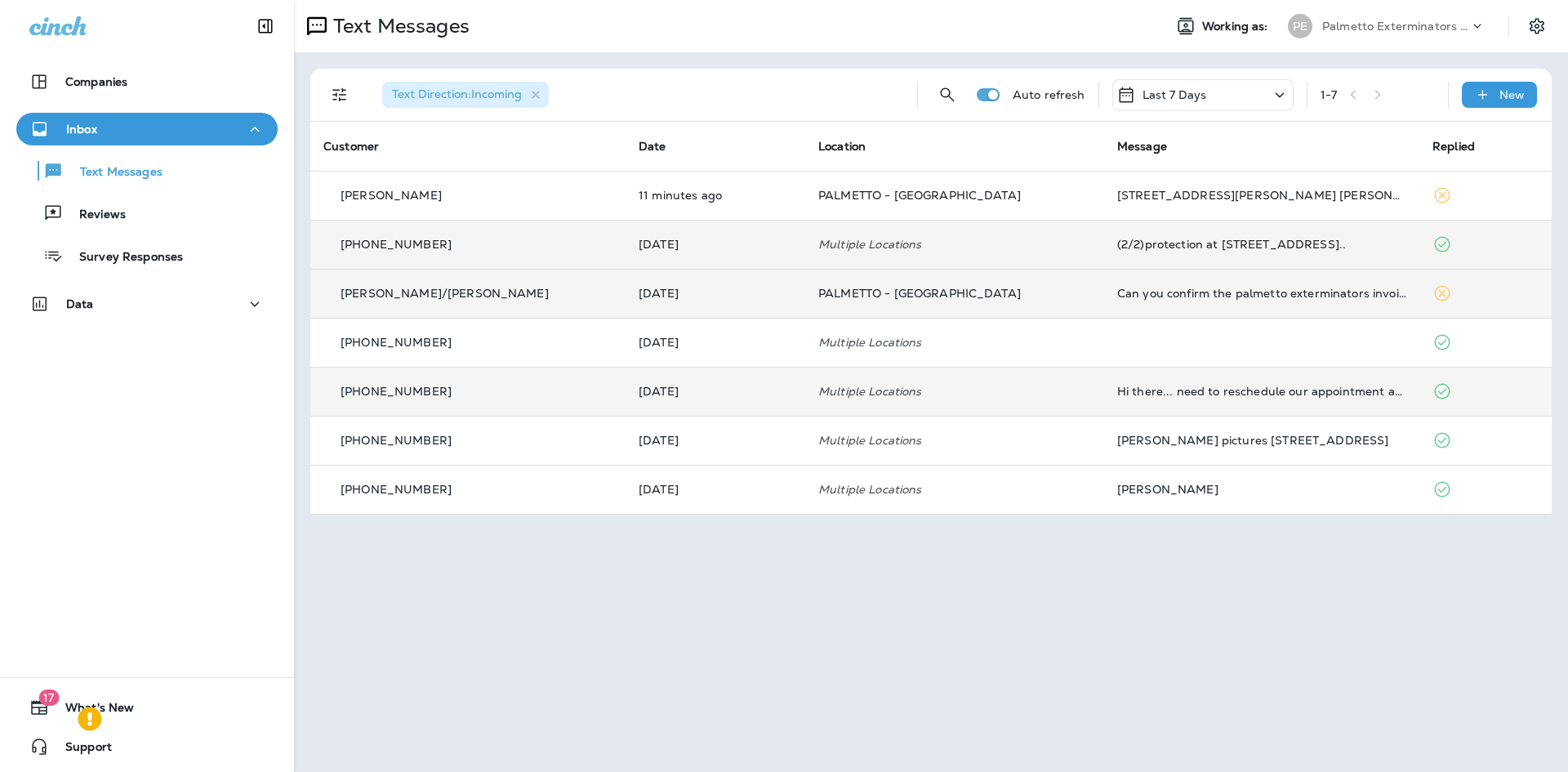
click at [1481, 26] on icon at bounding box center [1477, 27] width 16 height 17
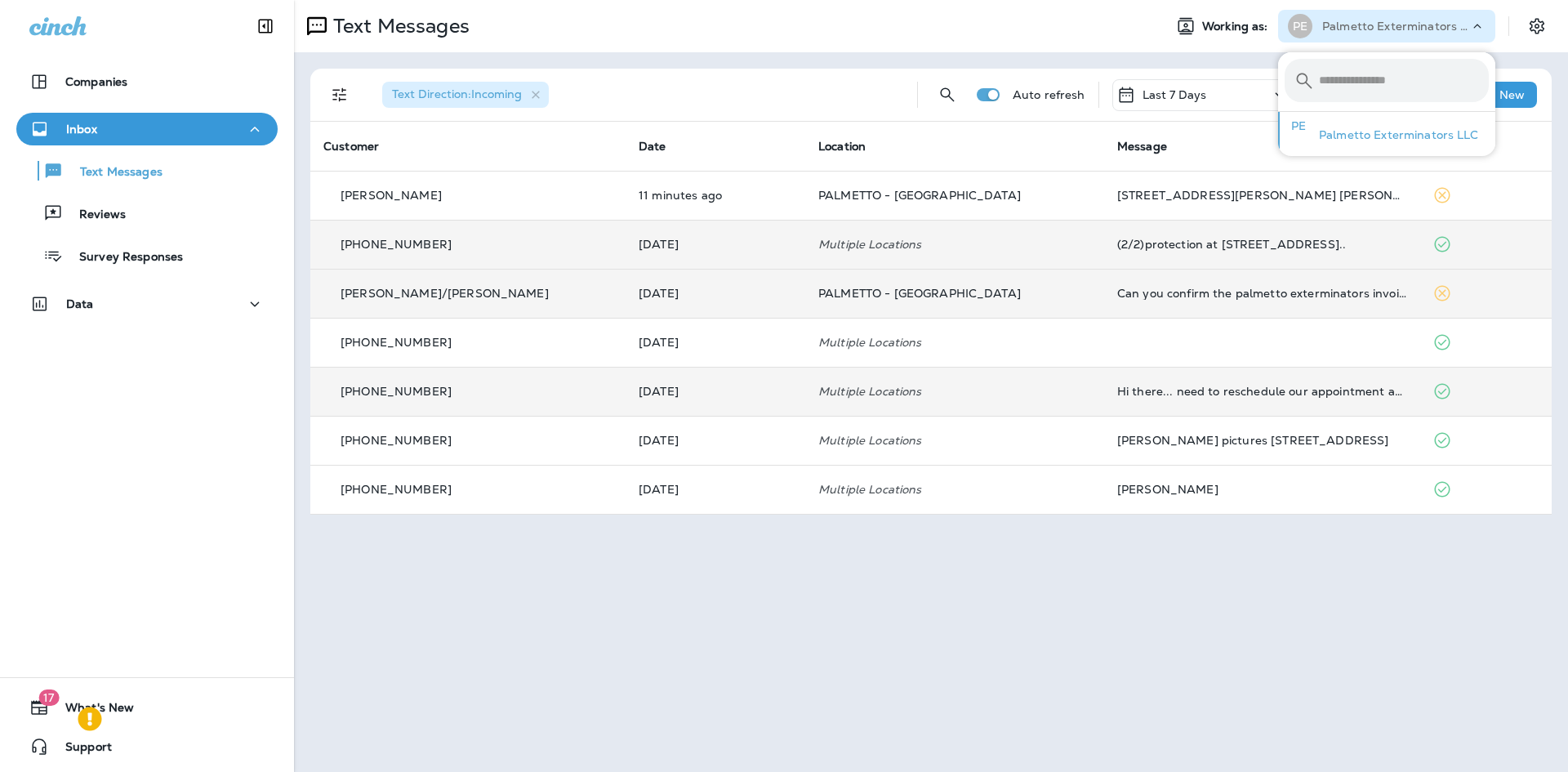
click at [1422, 137] on p "Palmetto Exterminators LLC" at bounding box center [1395, 135] width 169 height 13
click at [1226, 50] on div "Text Messages Working as: PE Palmetto Exterminators LLC" at bounding box center [931, 26] width 1274 height 52
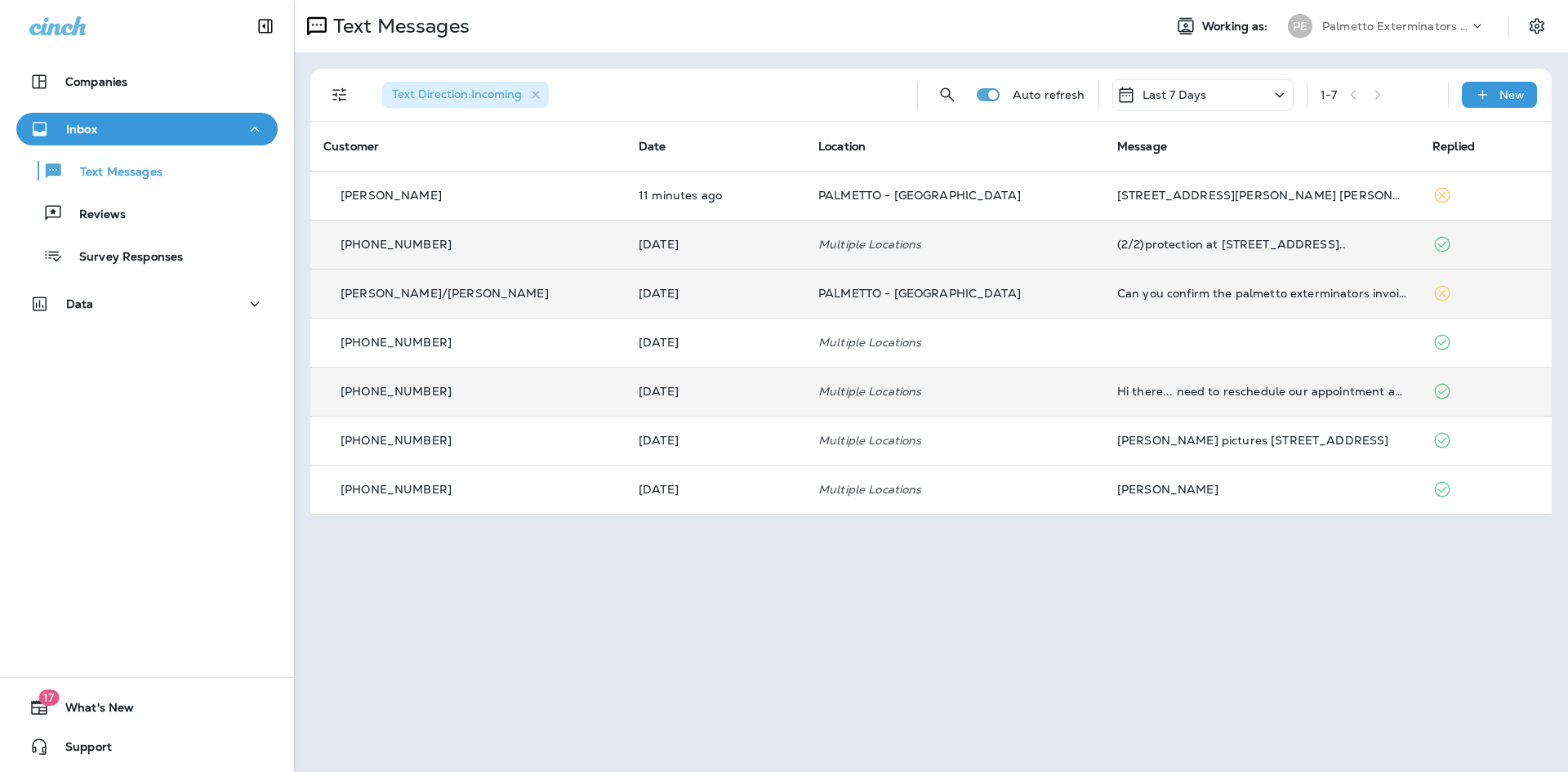
click at [1200, 90] on p "Last 7 Days" at bounding box center [1175, 94] width 64 height 13
click at [834, 95] on div "Text Direction : Incoming" at bounding box center [637, 94] width 535 height 52
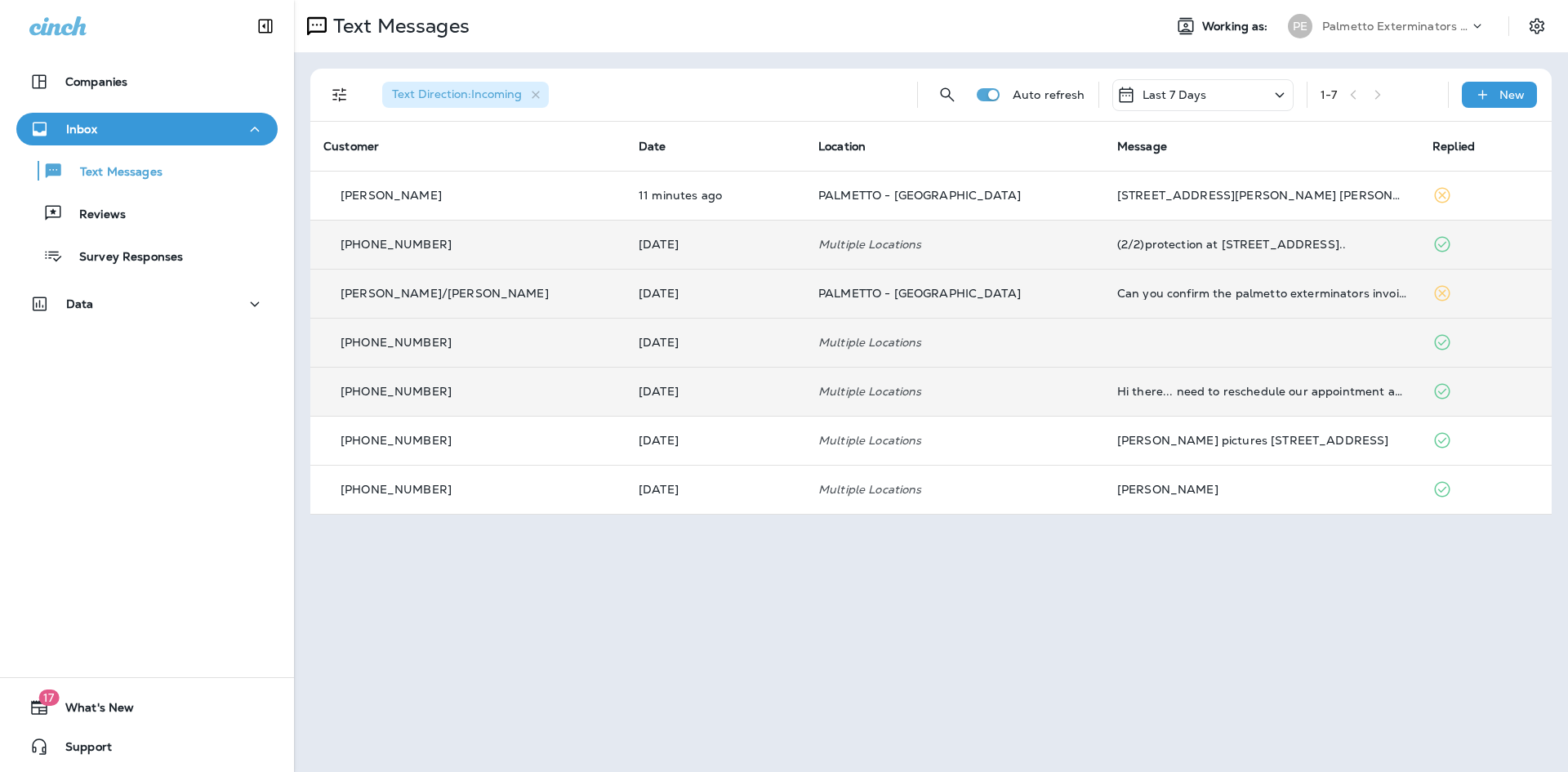
click at [1230, 350] on td at bounding box center [1262, 342] width 315 height 49
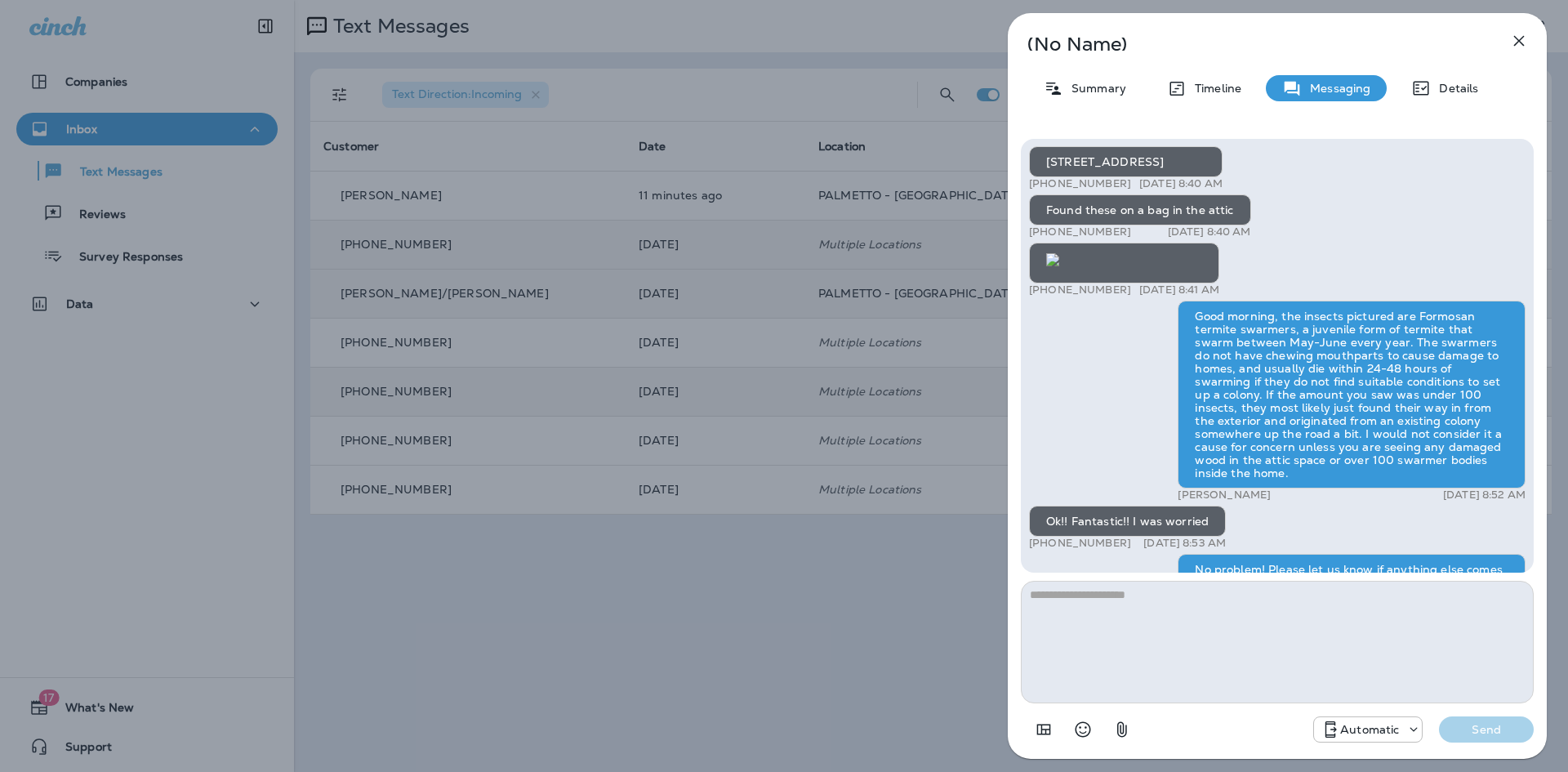
scroll to position [-82, 0]
click at [1515, 41] on icon "button" at bounding box center [1519, 40] width 19 height 19
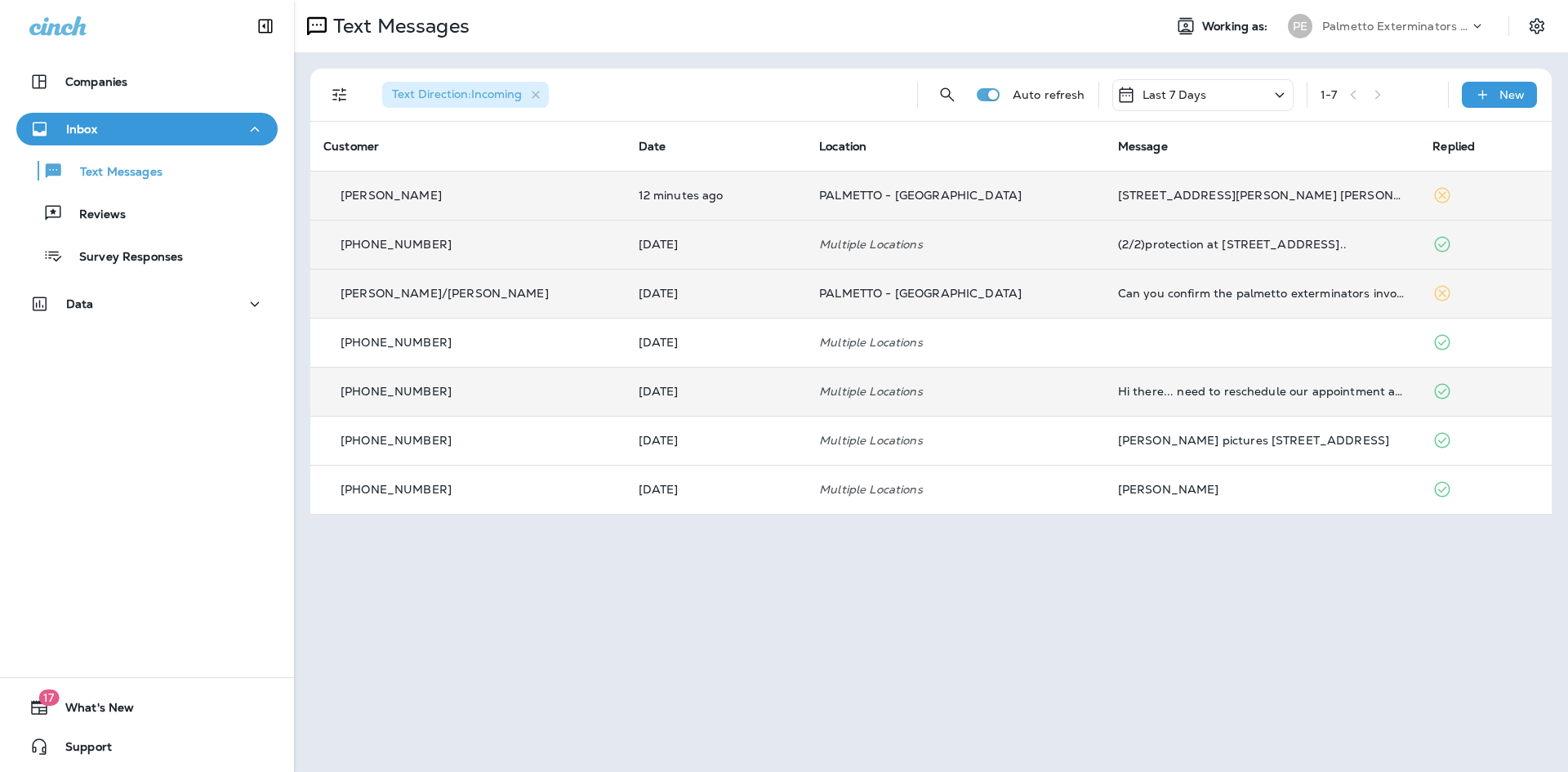
click at [1432, 196] on icon at bounding box center [1442, 194] width 19 height 19
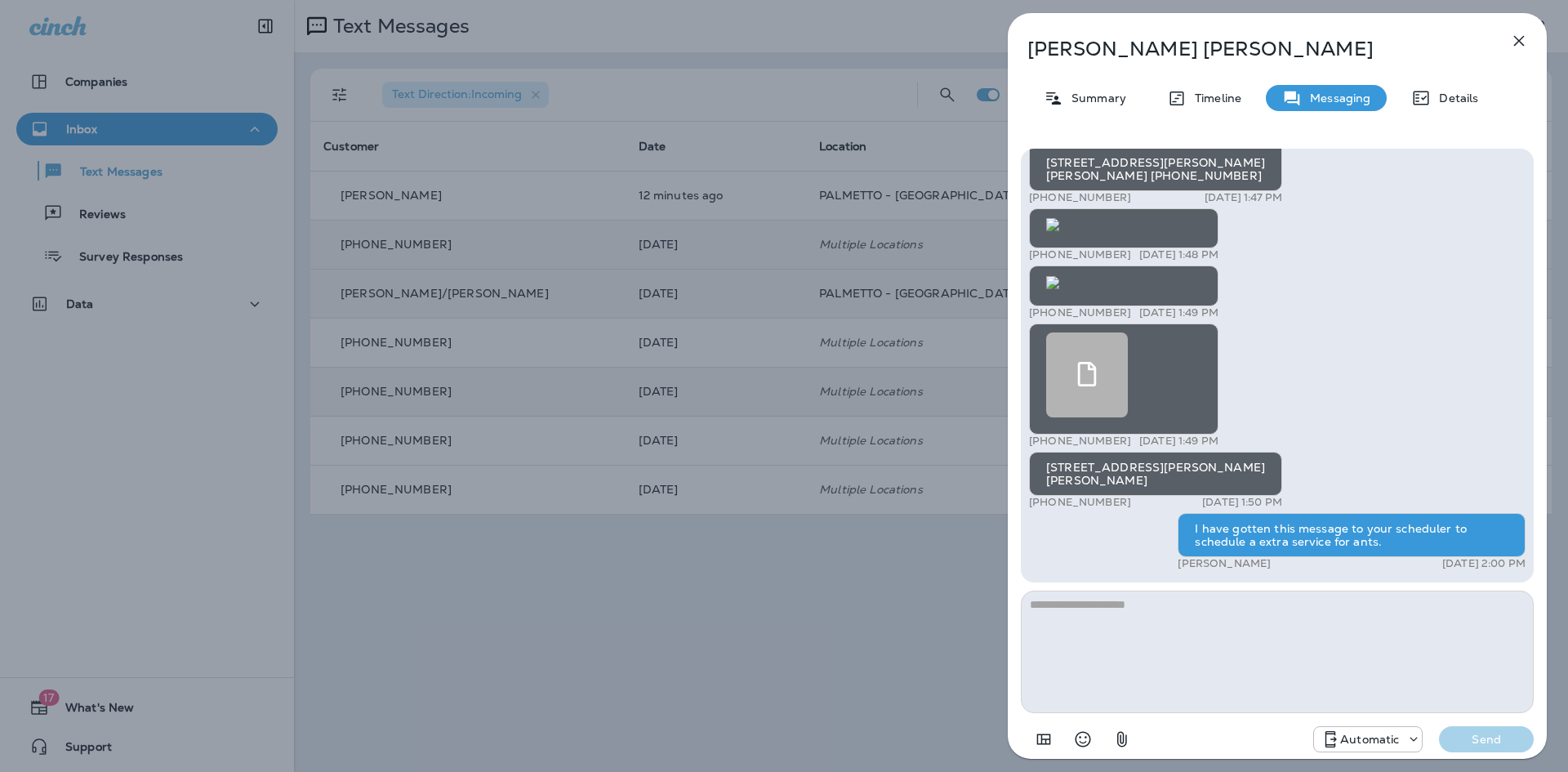
click at [1519, 45] on icon "button" at bounding box center [1519, 40] width 19 height 19
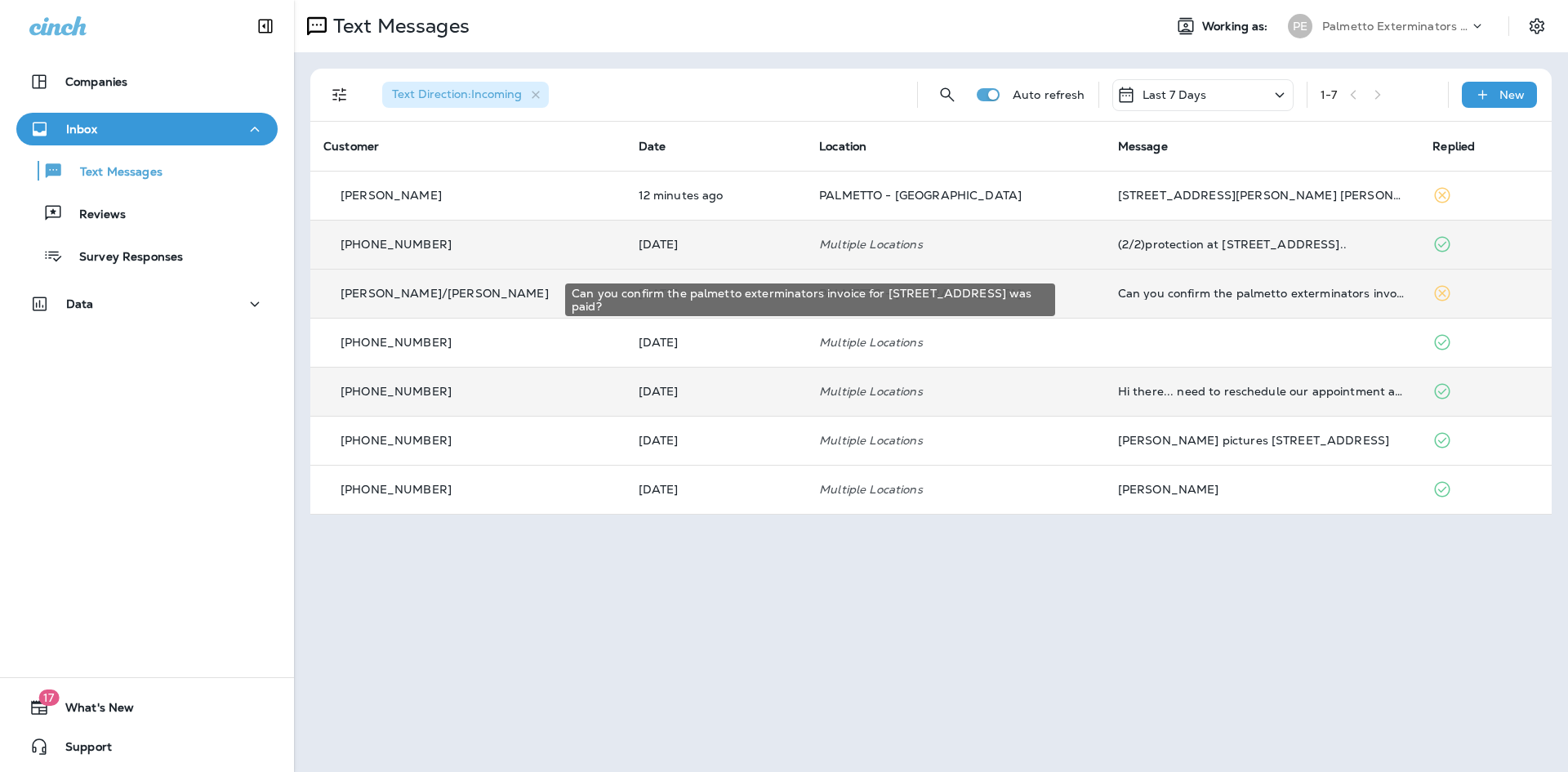
click at [1152, 292] on div "Can you confirm the palmetto exterminators invoice for [STREET_ADDRESS] was pai…" at bounding box center [1262, 293] width 289 height 13
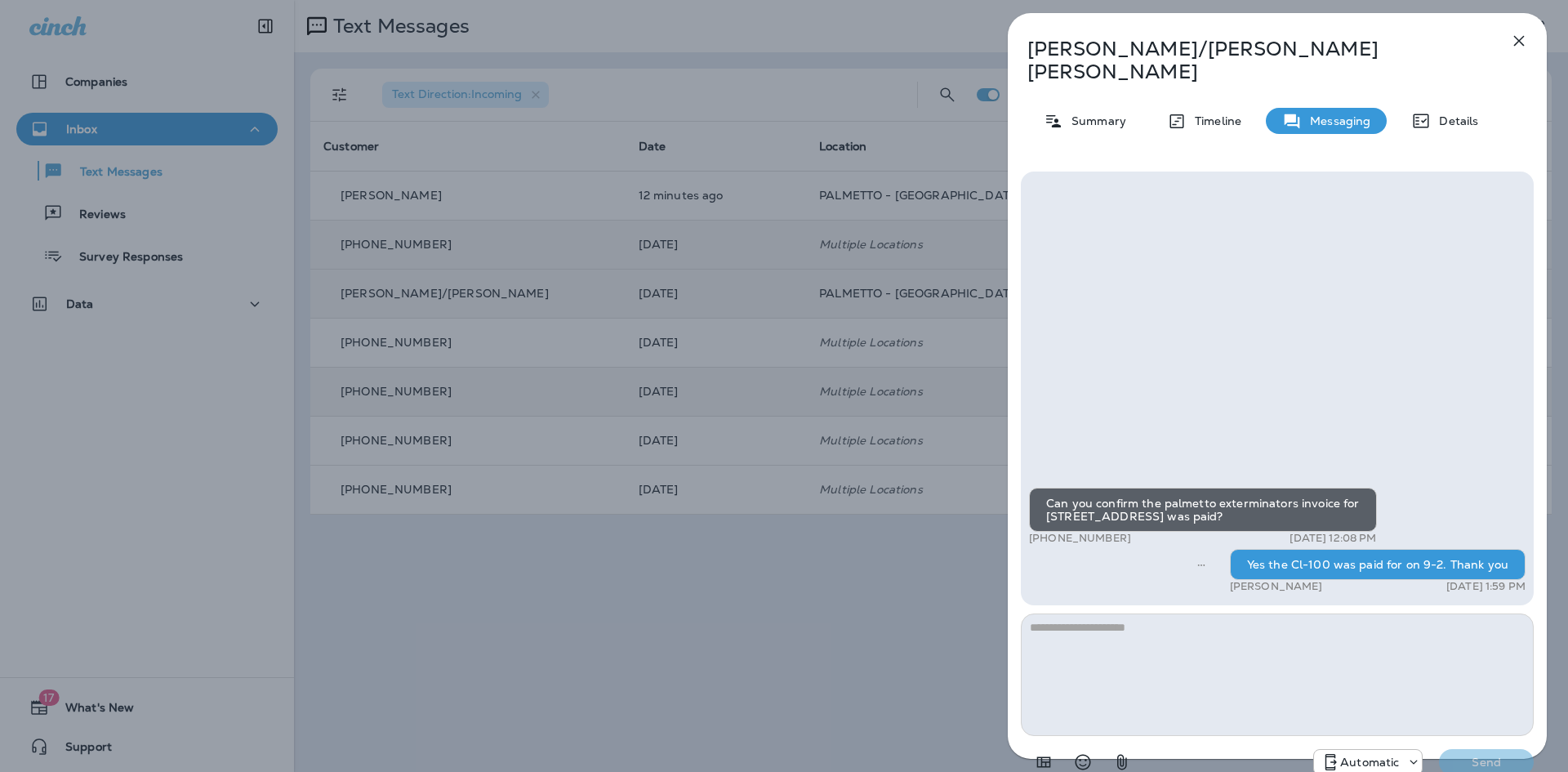
click at [1530, 35] on button "button" at bounding box center [1519, 41] width 33 height 33
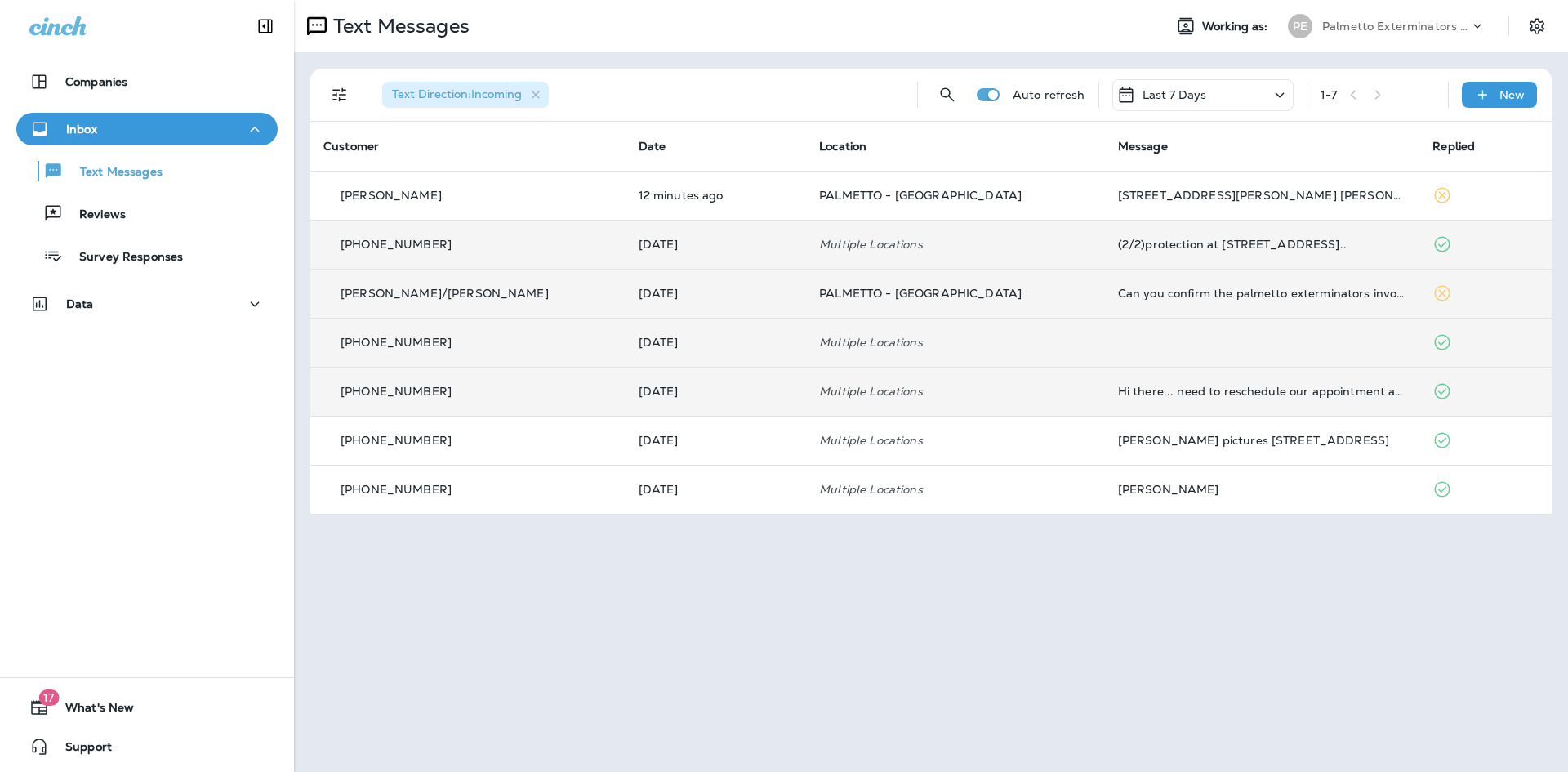
click at [1172, 343] on td at bounding box center [1263, 342] width 315 height 49
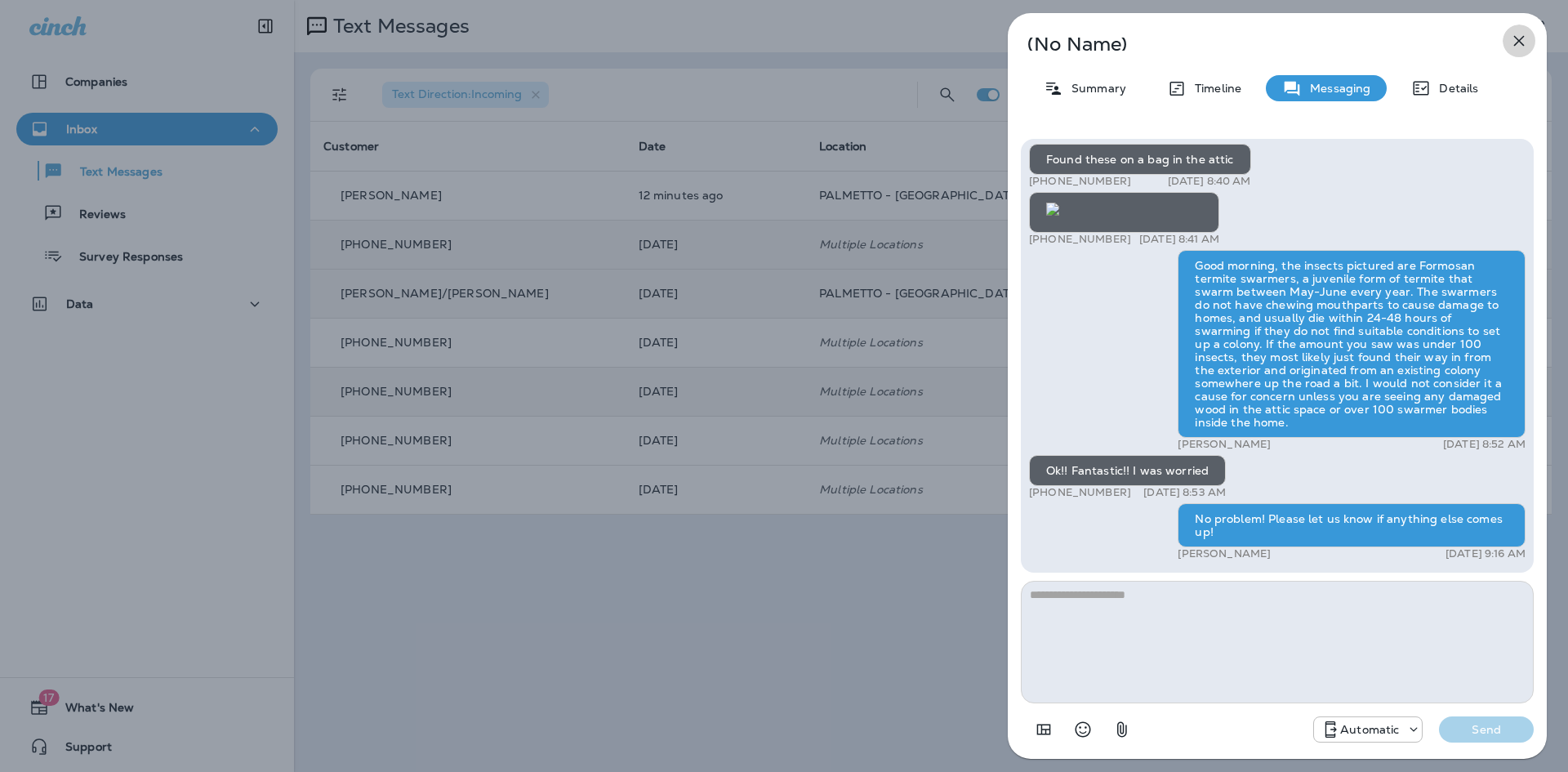
click at [1522, 33] on icon "button" at bounding box center [1519, 40] width 19 height 19
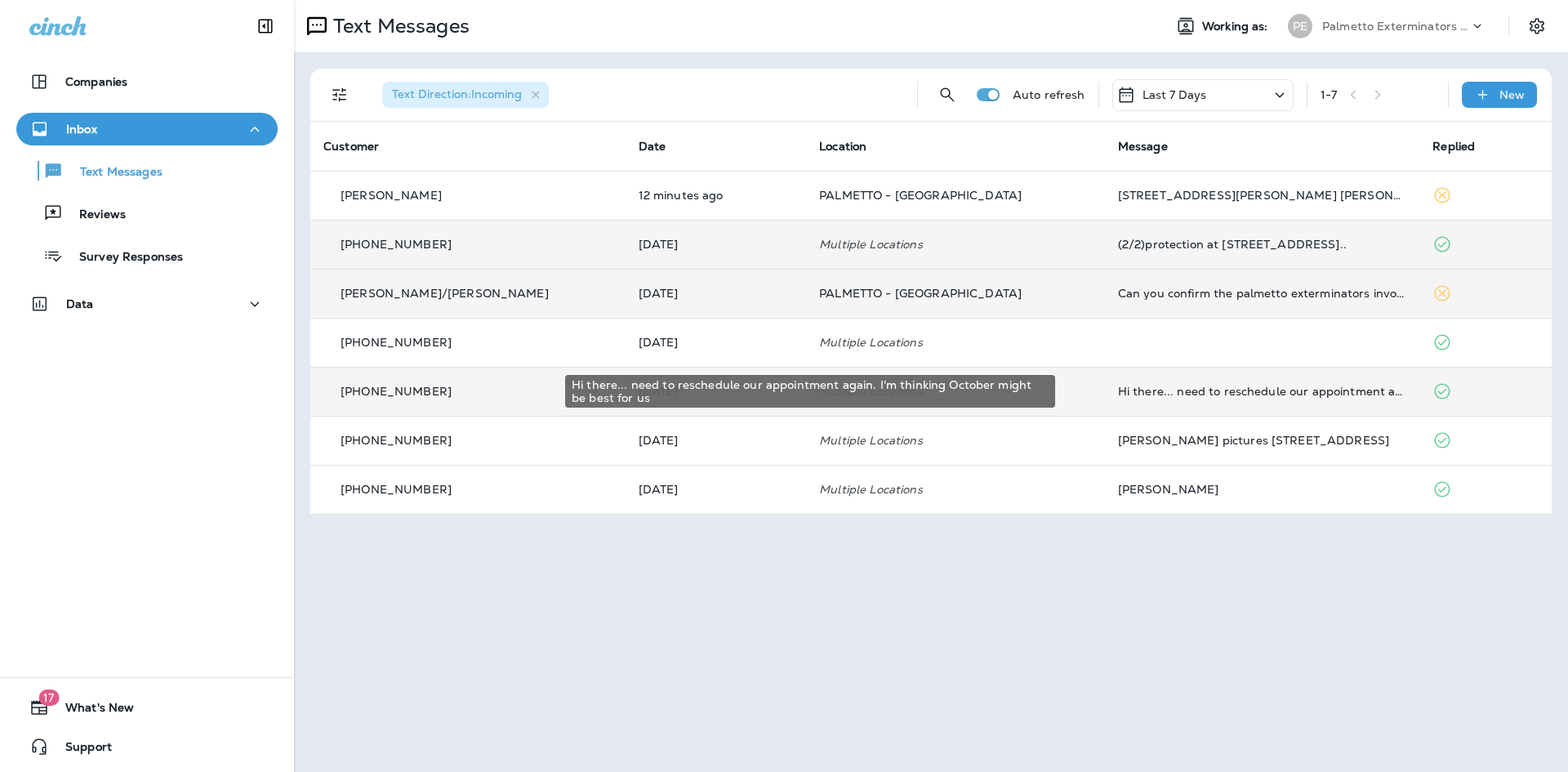
click at [1224, 394] on div "Hi there... need to reschedule our appointment again. I'm thinking October migh…" at bounding box center [1262, 392] width 289 height 13
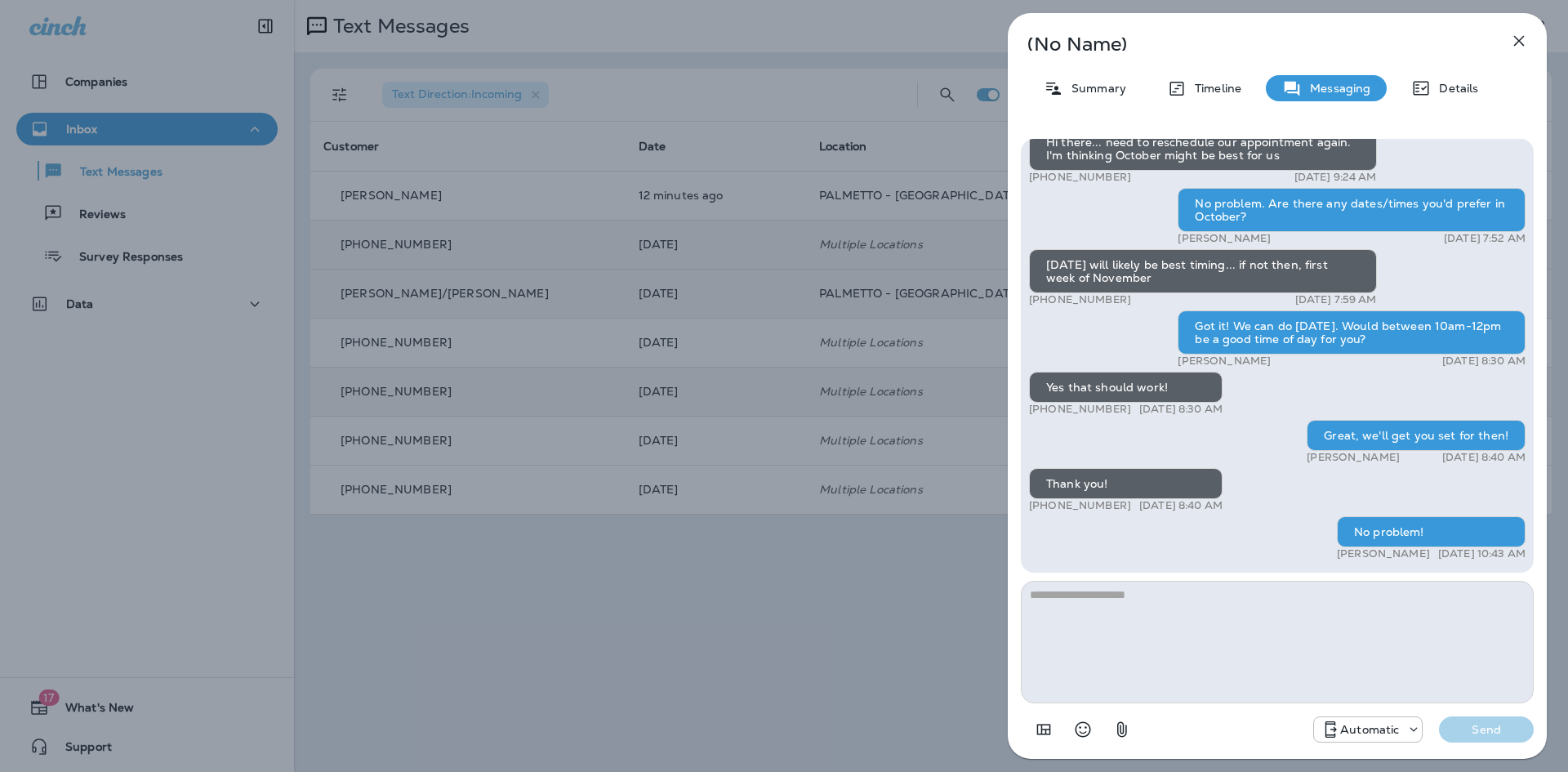
click at [1518, 30] on button "button" at bounding box center [1519, 41] width 33 height 33
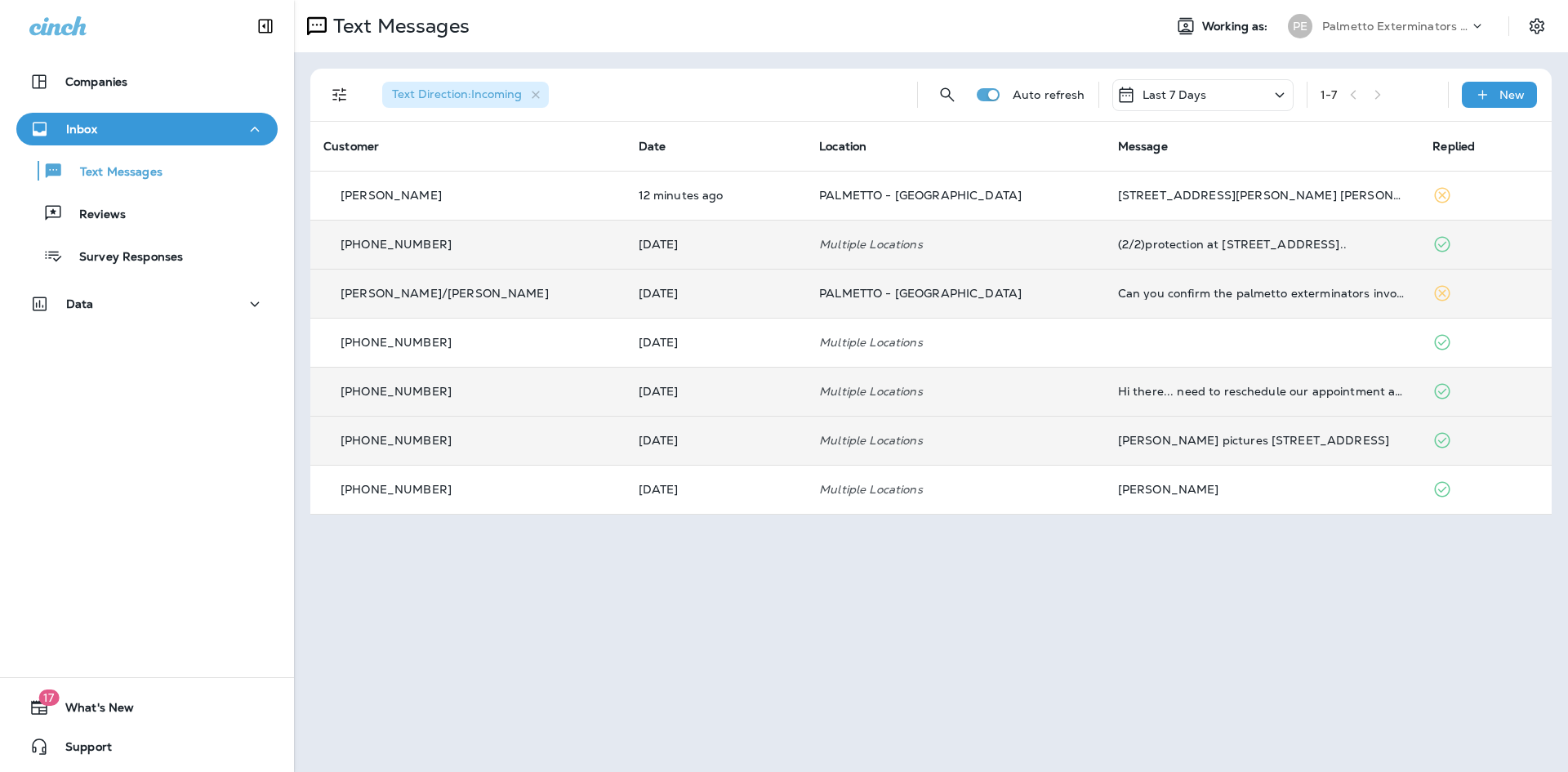
click at [1174, 432] on td "[PERSON_NAME] pictures [STREET_ADDRESS]" at bounding box center [1263, 440] width 315 height 49
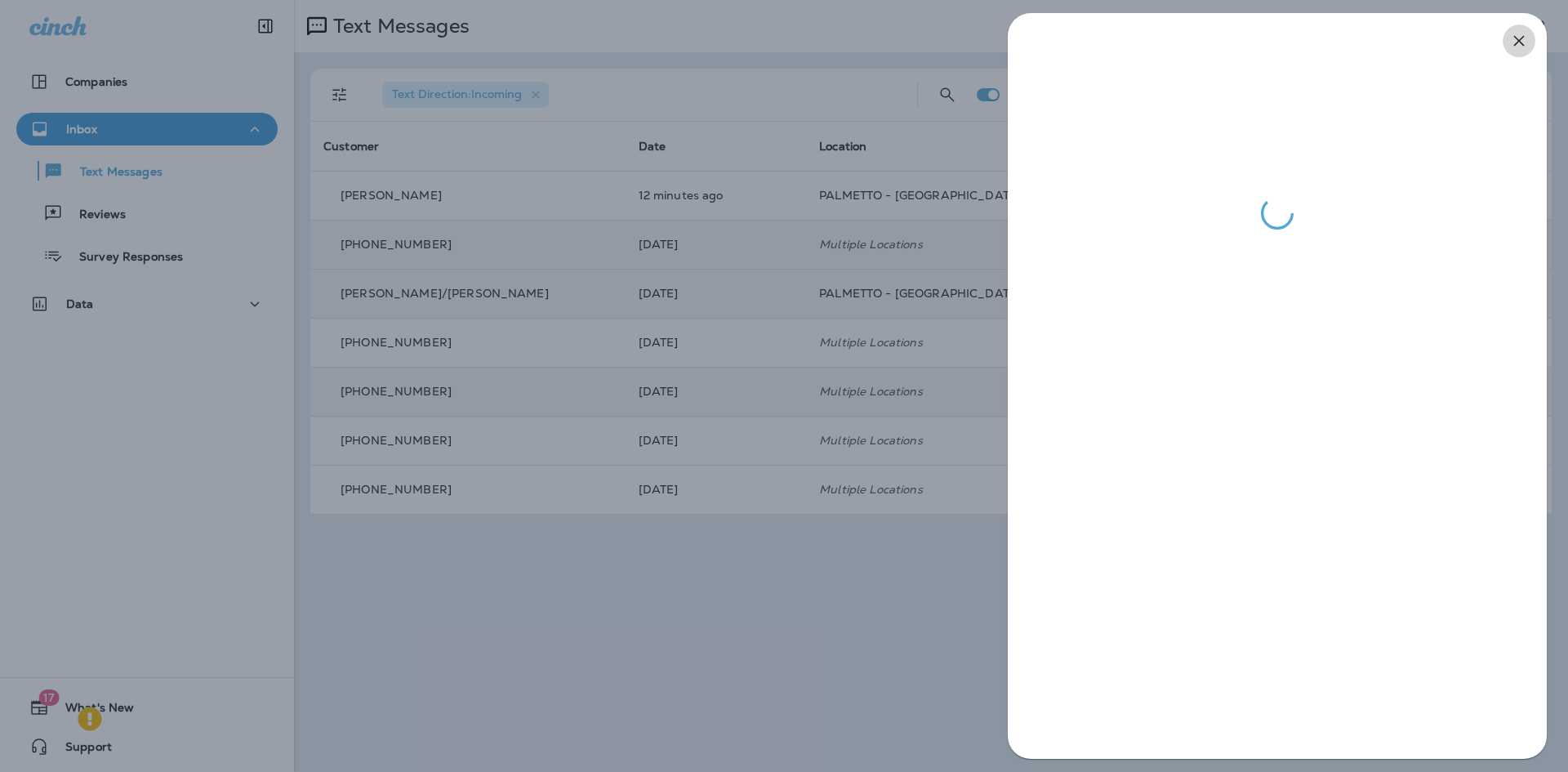
click at [1526, 40] on icon "button" at bounding box center [1519, 40] width 19 height 19
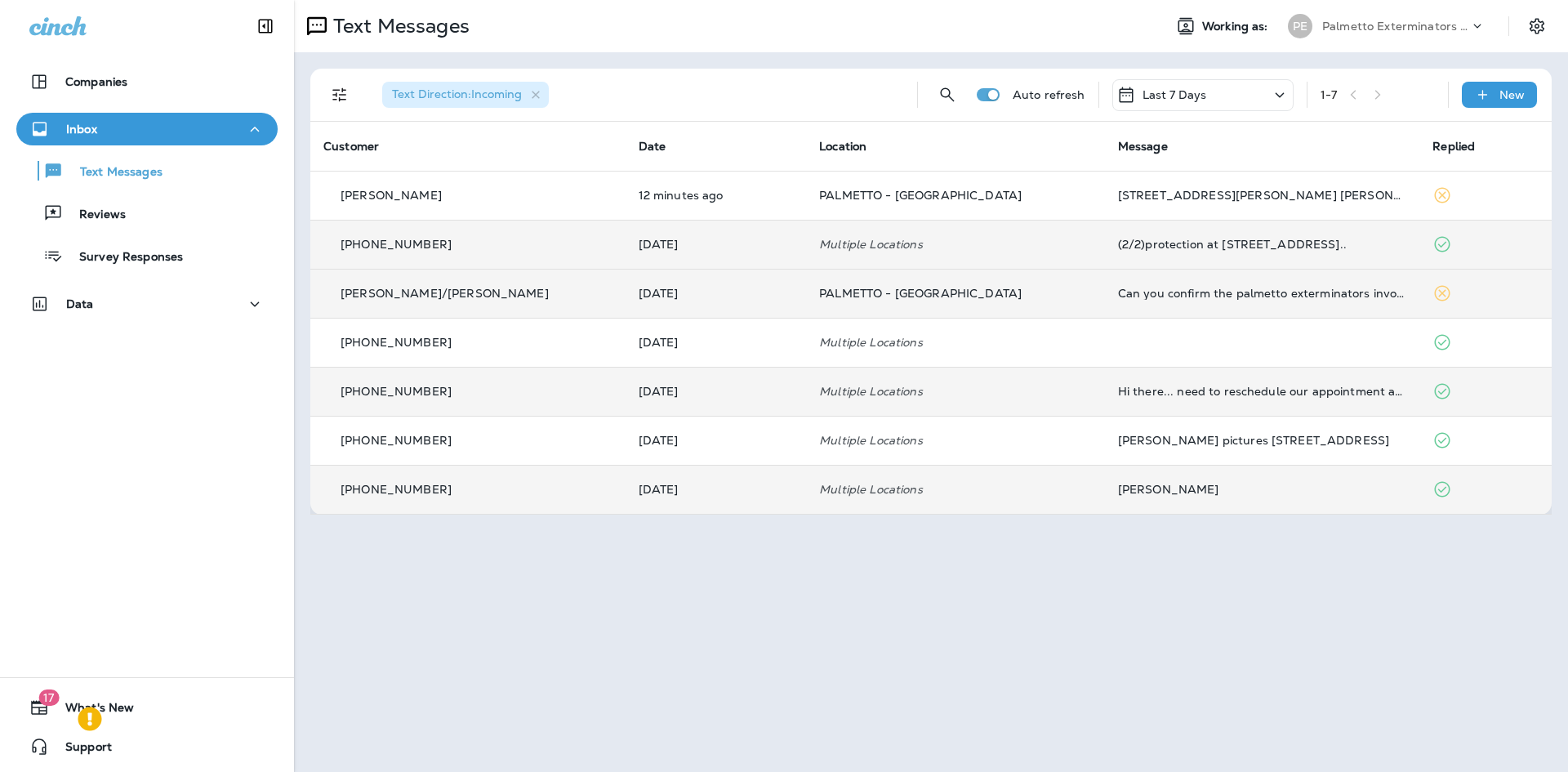
click at [1140, 491] on div "[PERSON_NAME]" at bounding box center [1262, 490] width 289 height 13
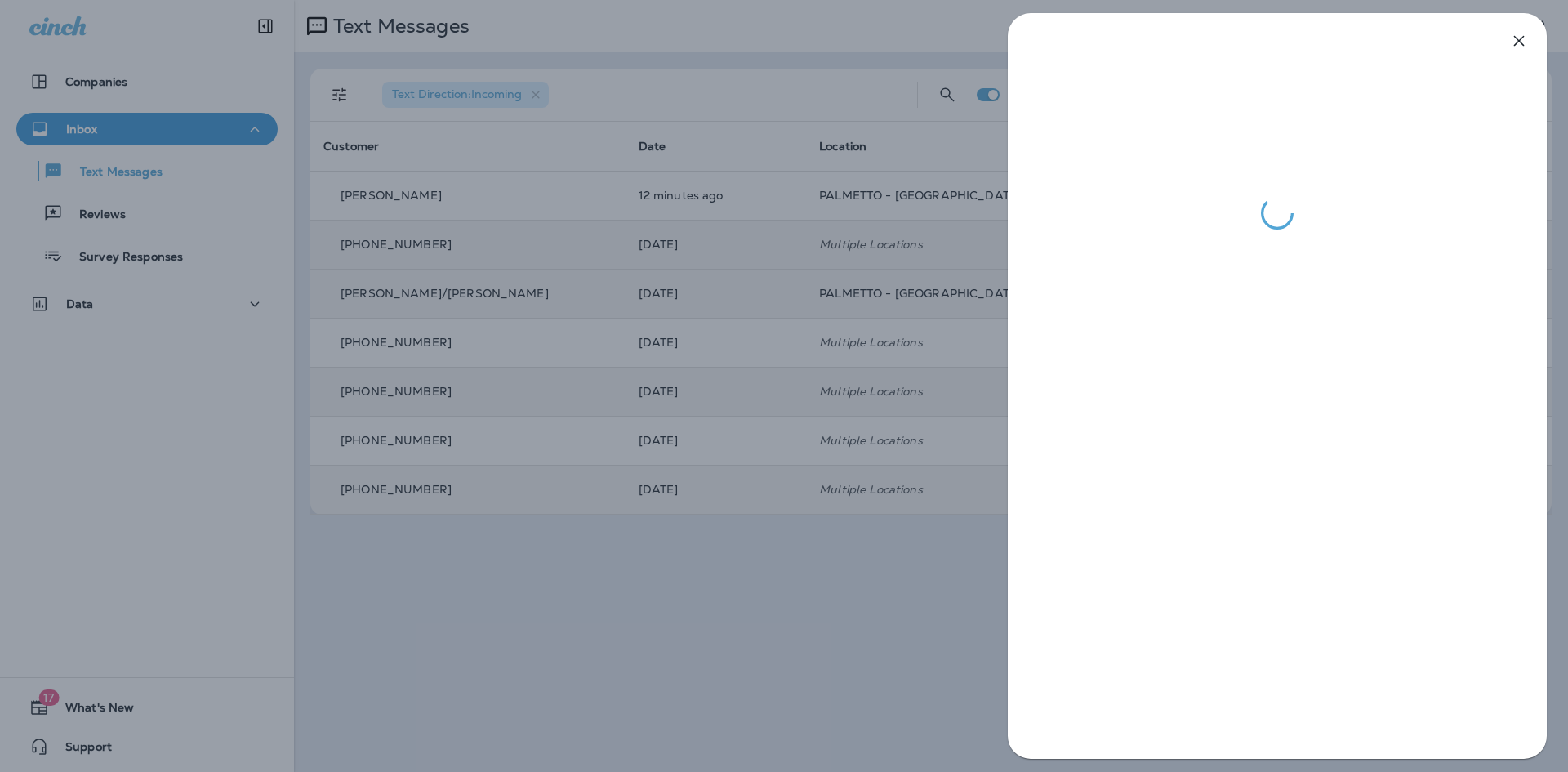
click at [1525, 37] on icon "button" at bounding box center [1519, 40] width 19 height 19
